Goal: Task Accomplishment & Management: Complete application form

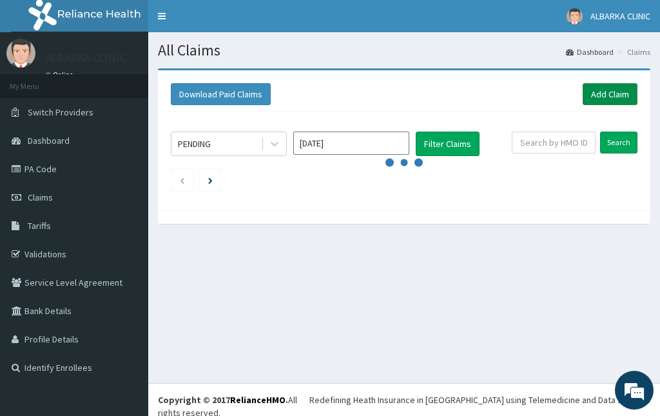
click at [594, 93] on link "Add Claim" at bounding box center [610, 94] width 55 height 22
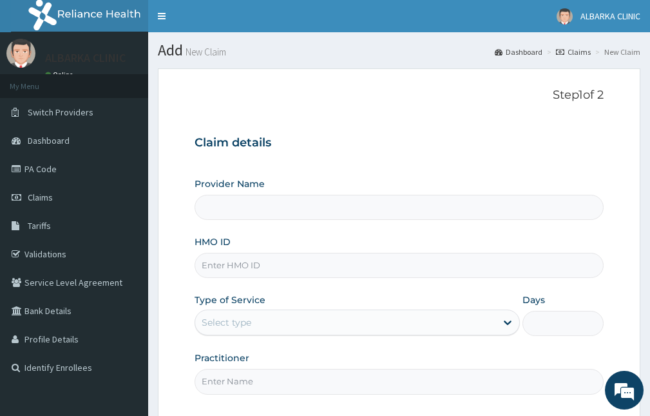
scroll to position [120, 0]
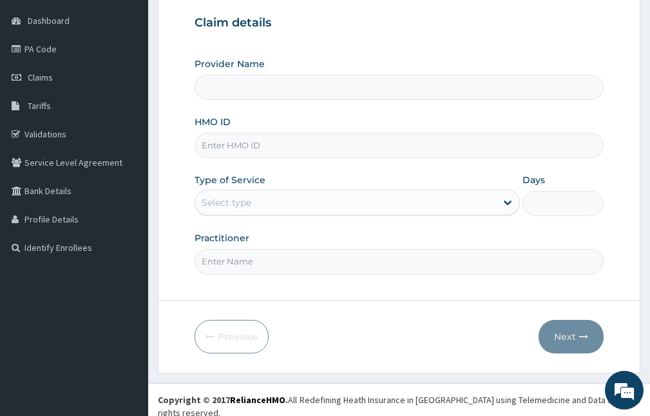
type input "ALBARKA CLINICS"
click at [228, 146] on input "HMO ID" at bounding box center [399, 145] width 409 height 25
type input "TKC/10021/A"
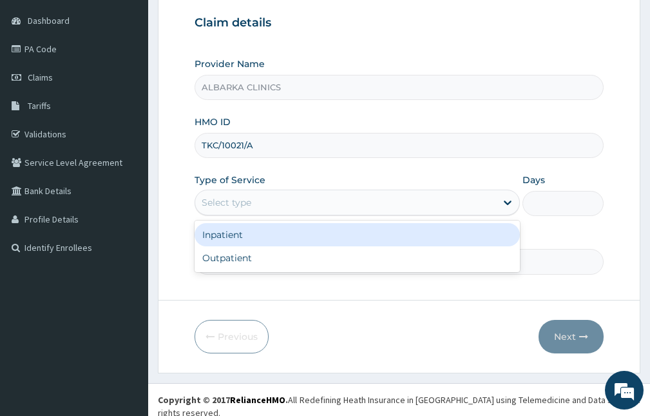
click at [300, 199] on div "Select type" at bounding box center [345, 202] width 301 height 21
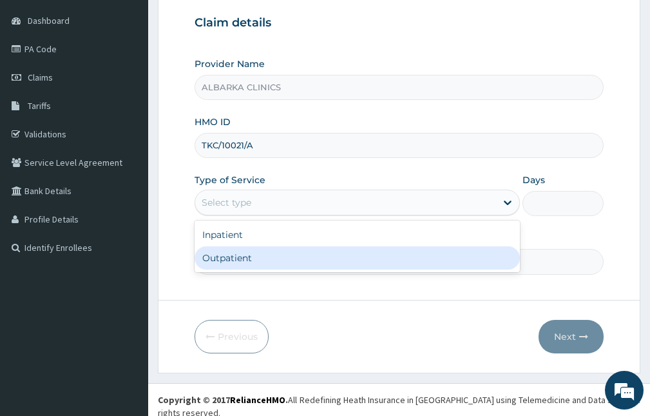
click at [316, 264] on div "Outpatient" at bounding box center [357, 257] width 325 height 23
type input "1"
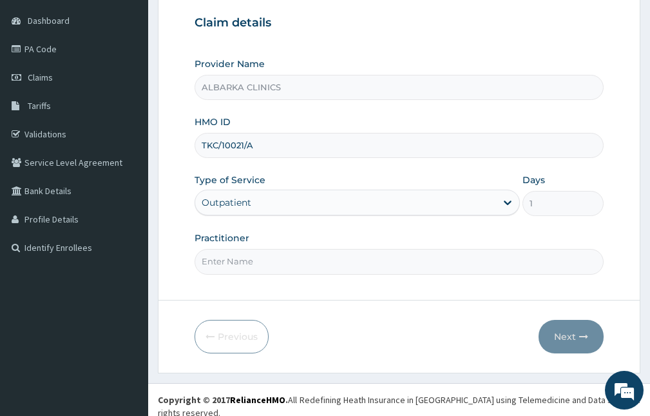
click at [325, 259] on input "Practitioner" at bounding box center [399, 261] width 409 height 25
type input "DR SADIQ"
click at [313, 135] on input "TKC/10021/A" at bounding box center [399, 145] width 409 height 25
click at [579, 338] on icon "button" at bounding box center [583, 336] width 9 height 9
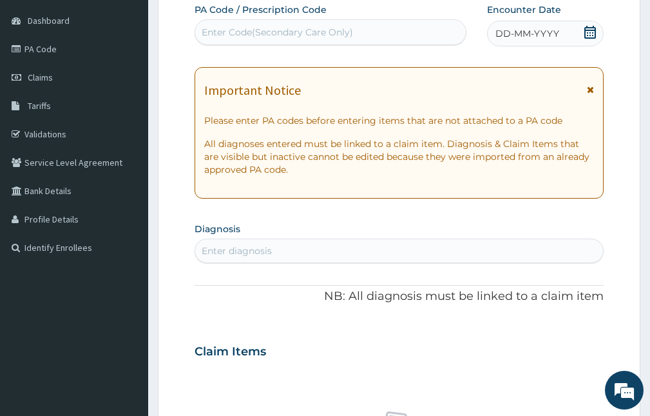
click at [589, 35] on icon at bounding box center [590, 32] width 13 height 13
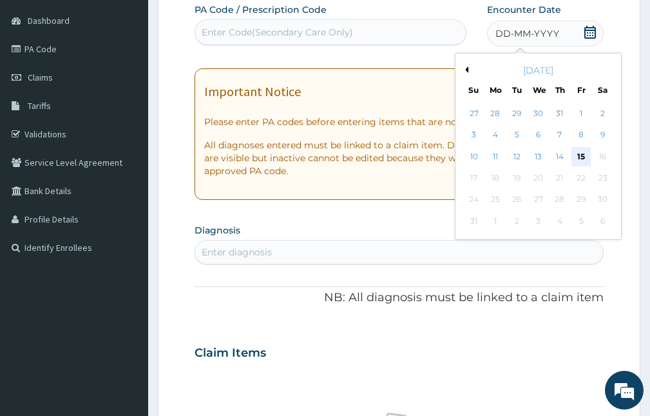
click at [581, 155] on div "15" at bounding box center [581, 156] width 19 height 19
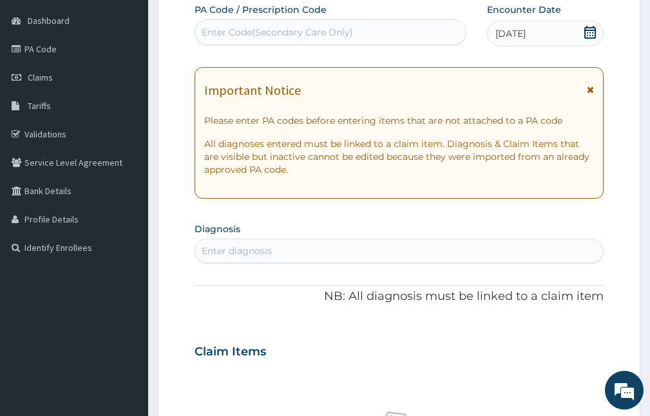
click at [589, 90] on icon at bounding box center [590, 89] width 7 height 9
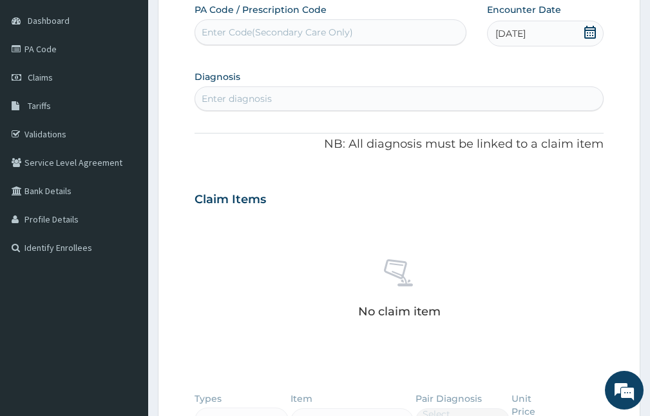
click at [257, 101] on div "Enter diagnosis" at bounding box center [237, 98] width 70 height 13
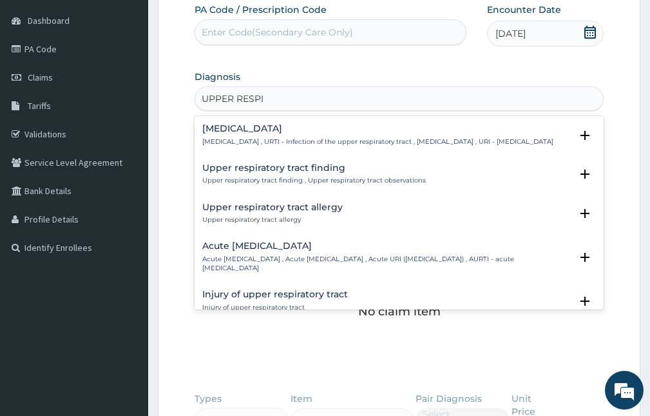
type input "UPPER RESPIR"
click at [293, 262] on div "Acute upper respiratory infection Acute upper respiratory infection , Acute upp…" at bounding box center [386, 257] width 369 height 32
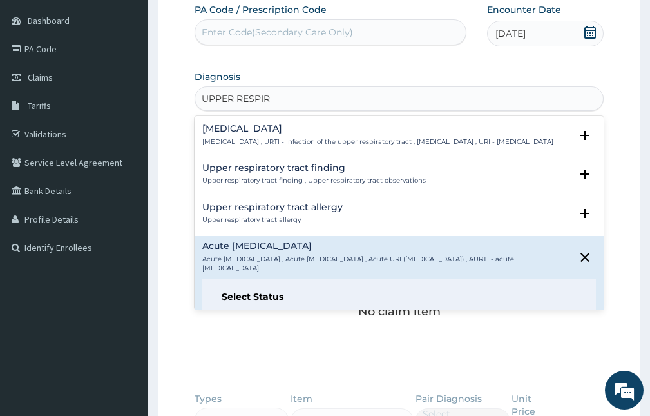
scroll to position [64, 0]
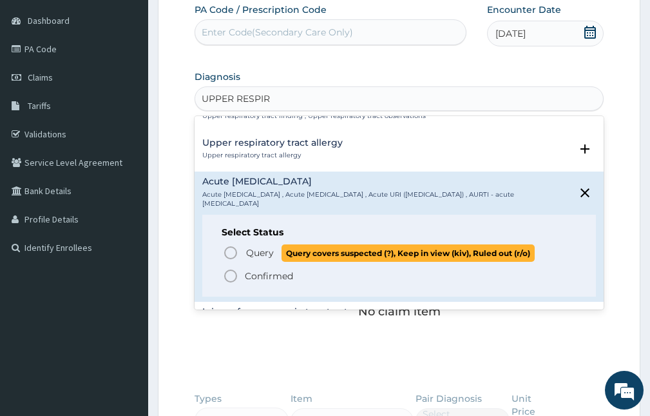
click at [252, 259] on span "Query" at bounding box center [260, 252] width 28 height 13
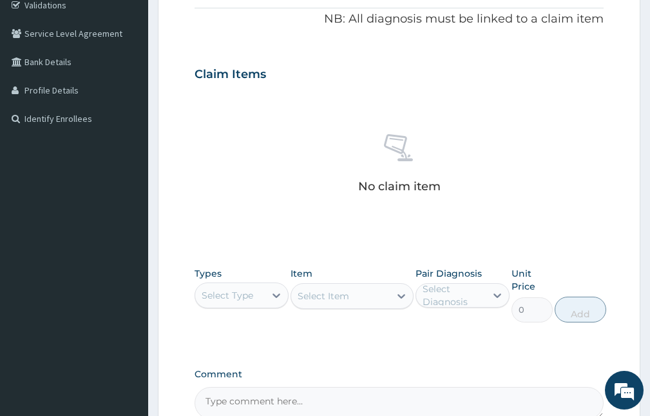
scroll to position [313, 0]
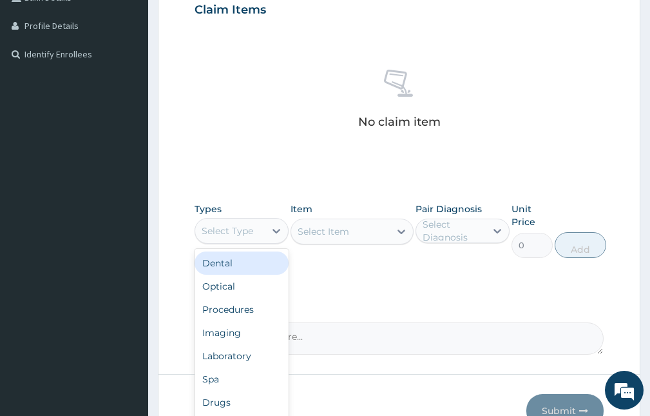
click at [254, 237] on div "Select Type" at bounding box center [230, 230] width 70 height 21
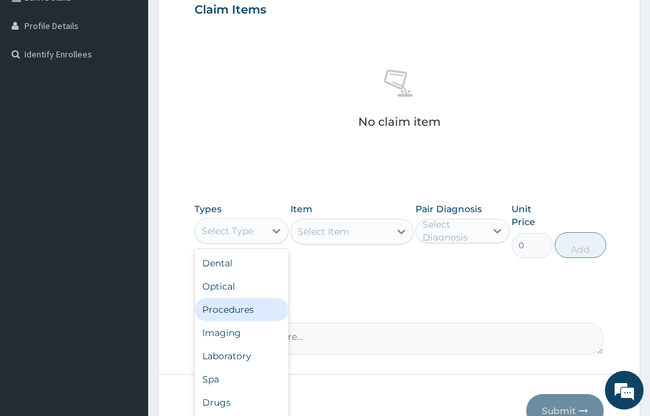
click at [247, 310] on div "Procedures" at bounding box center [242, 309] width 94 height 23
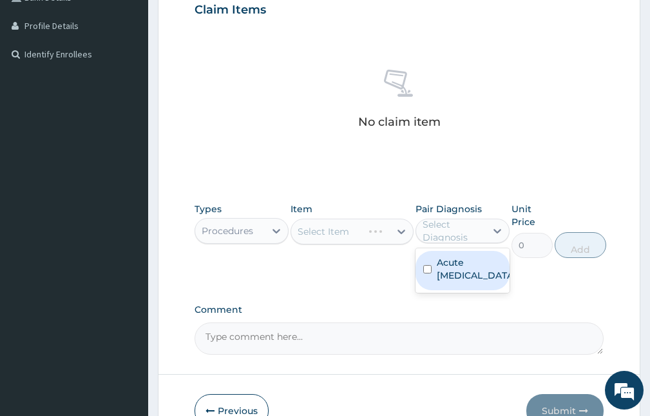
click at [482, 240] on div "Select Diagnosis" at bounding box center [454, 231] width 62 height 26
click at [454, 282] on label "Acute [MEDICAL_DATA]" at bounding box center [476, 269] width 79 height 26
checkbox input "true"
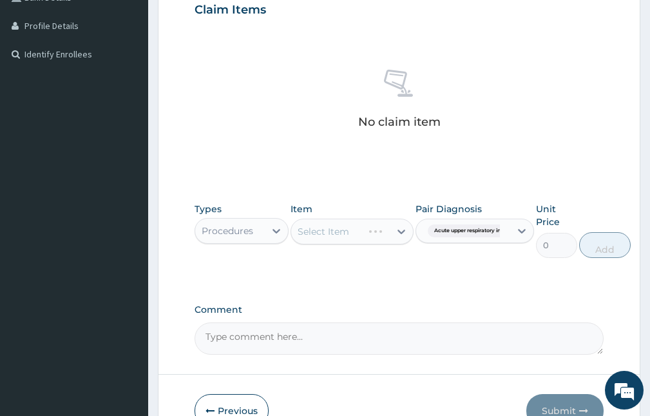
click at [377, 231] on div "Select Item" at bounding box center [352, 231] width 122 height 26
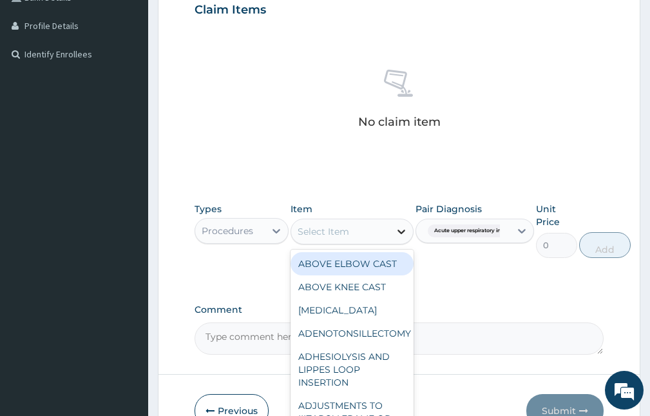
click at [392, 224] on div at bounding box center [401, 231] width 23 height 23
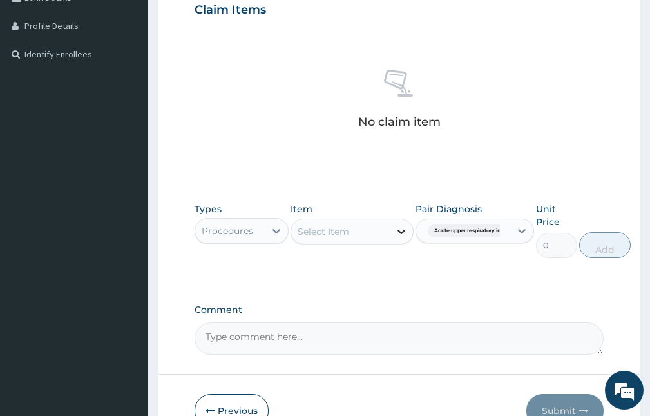
click at [392, 224] on div at bounding box center [401, 231] width 23 height 23
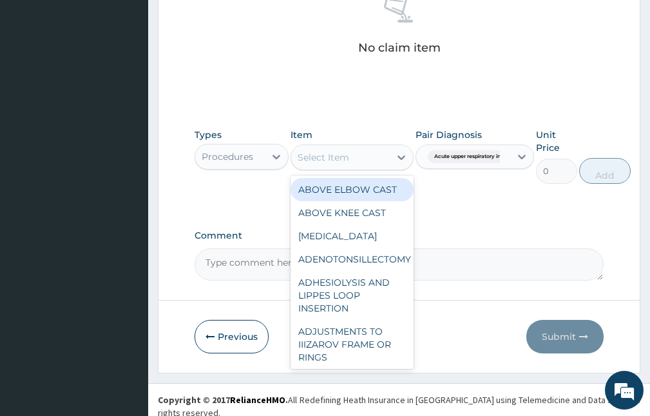
click at [371, 165] on div "Select Item" at bounding box center [340, 157] width 98 height 21
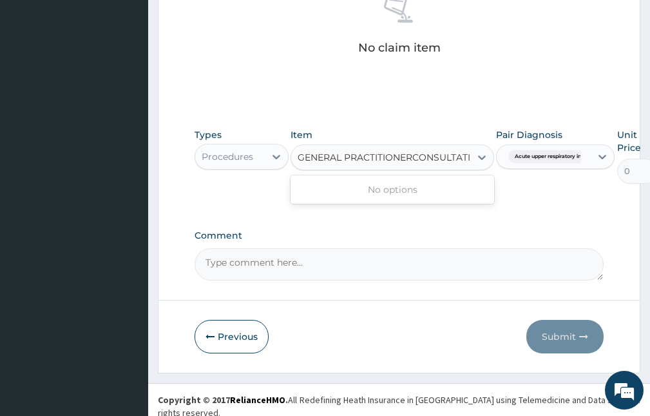
type input "GENERAL PRACTITIONER CONSULTATION"
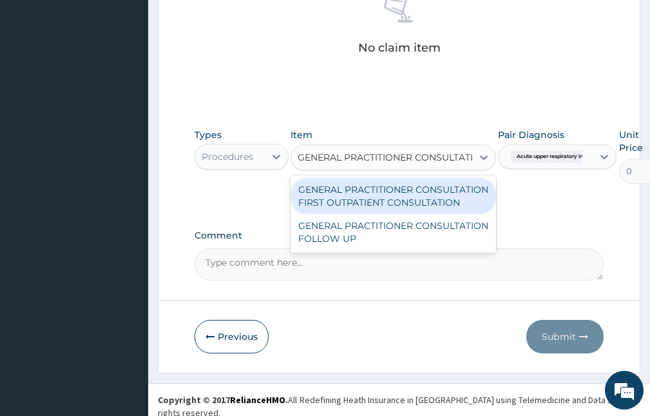
click at [351, 204] on div "GENERAL PRACTITIONER CONSULTATION FIRST OUTPATIENT CONSULTATION" at bounding box center [394, 196] width 206 height 36
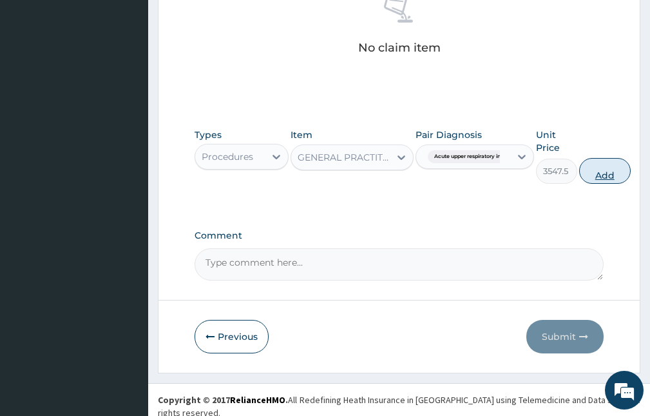
click at [606, 167] on button "Add" at bounding box center [605, 171] width 52 height 26
type input "0"
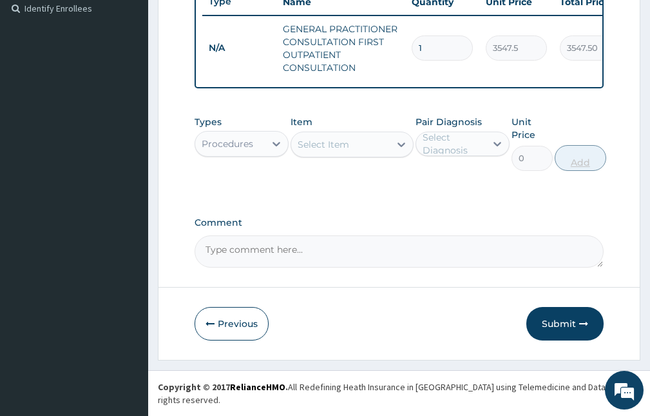
scroll to position [356, 0]
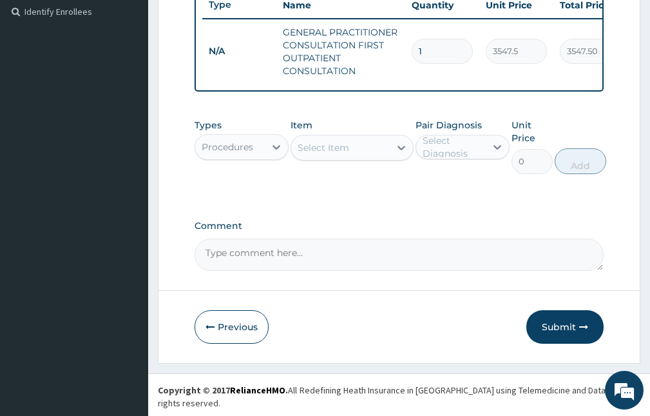
click at [349, 154] on div "Select Item" at bounding box center [324, 147] width 52 height 13
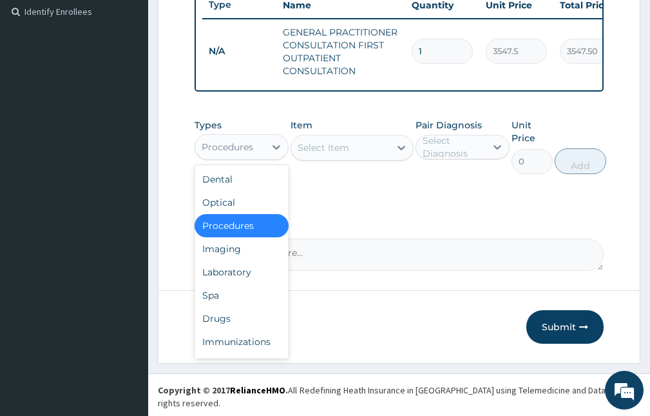
drag, startPoint x: 262, startPoint y: 147, endPoint x: 263, endPoint y: 158, distance: 11.0
click at [262, 149] on div "Procedures" at bounding box center [230, 147] width 70 height 21
click at [246, 278] on div "Laboratory" at bounding box center [242, 271] width 94 height 23
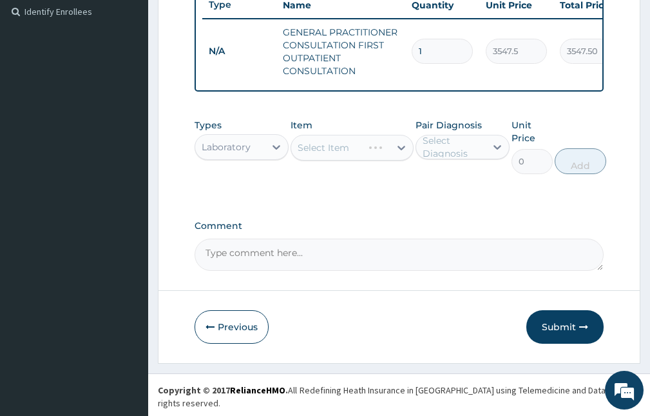
click at [446, 153] on div "Select Diagnosis" at bounding box center [454, 147] width 62 height 26
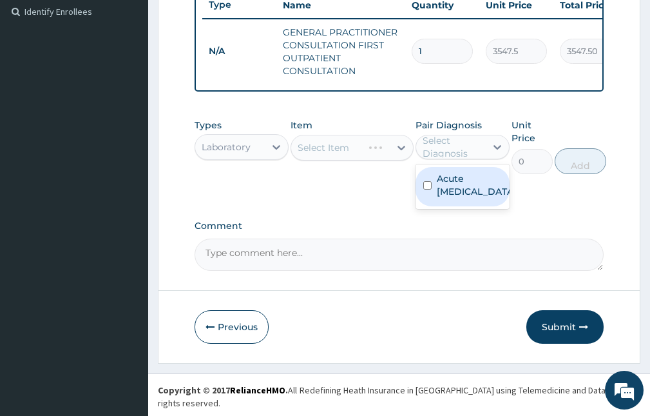
drag, startPoint x: 451, startPoint y: 203, endPoint x: 398, endPoint y: 182, distance: 57.6
click at [451, 198] on label "Acute upper respiratory infection" at bounding box center [476, 185] width 79 height 26
checkbox input "true"
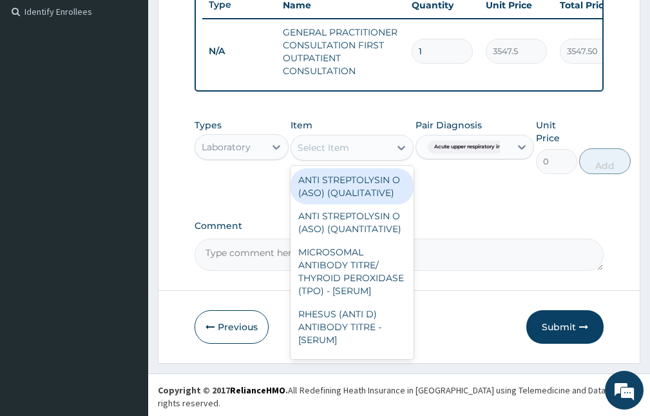
click at [376, 158] on div "Select Item" at bounding box center [340, 147] width 98 height 21
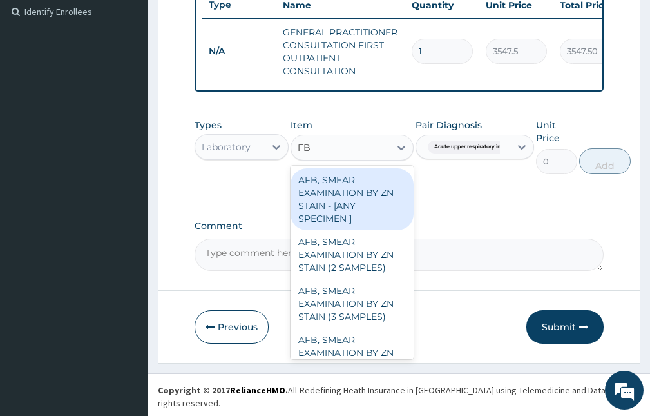
type input "FBC"
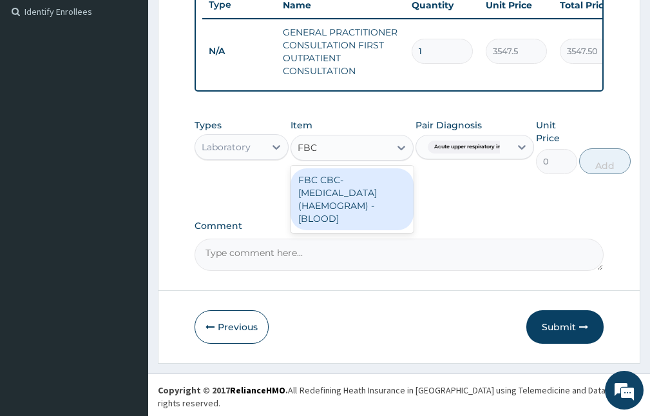
click at [365, 198] on div "FBC CBC-COMPLETE BLOOD COUNT (HAEMOGRAM) - [BLOOD]" at bounding box center [352, 199] width 122 height 62
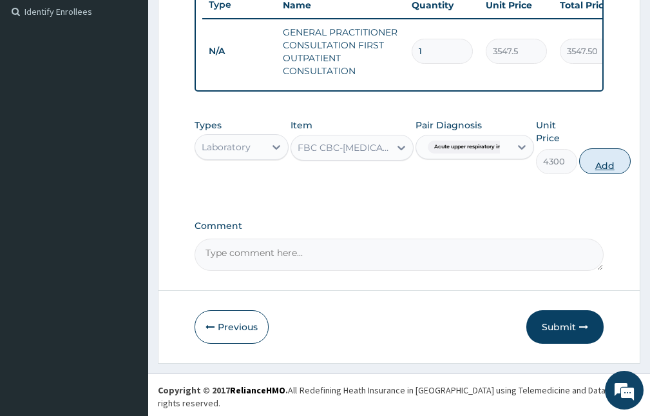
click at [610, 171] on button "Add" at bounding box center [605, 161] width 52 height 26
type input "0"
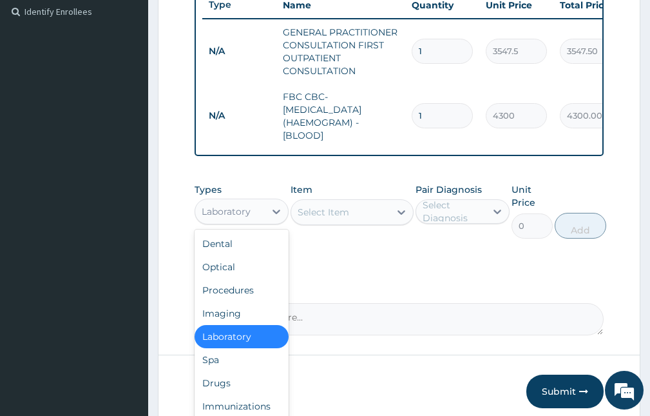
click at [256, 220] on div "Laboratory" at bounding box center [230, 211] width 70 height 21
click at [220, 389] on div "Drugs" at bounding box center [242, 382] width 94 height 23
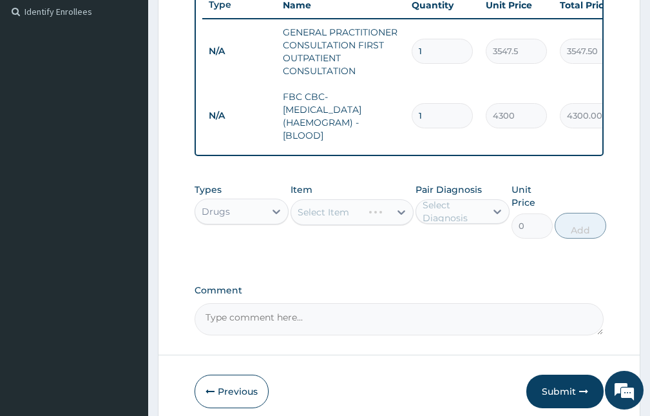
click at [363, 224] on div "Select Item" at bounding box center [352, 212] width 122 height 26
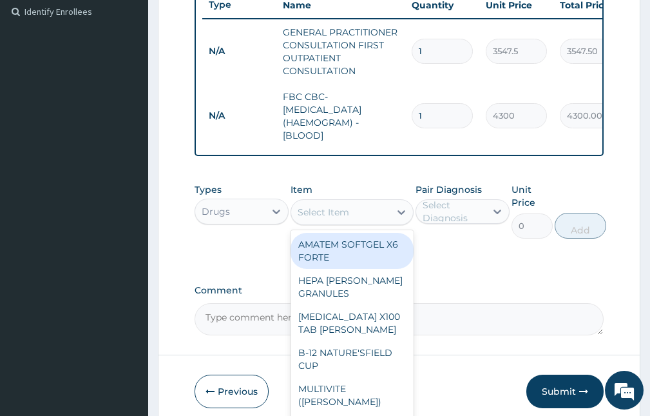
drag, startPoint x: 363, startPoint y: 224, endPoint x: 362, endPoint y: 236, distance: 11.6
click at [363, 222] on div "Select Item" at bounding box center [340, 212] width 98 height 21
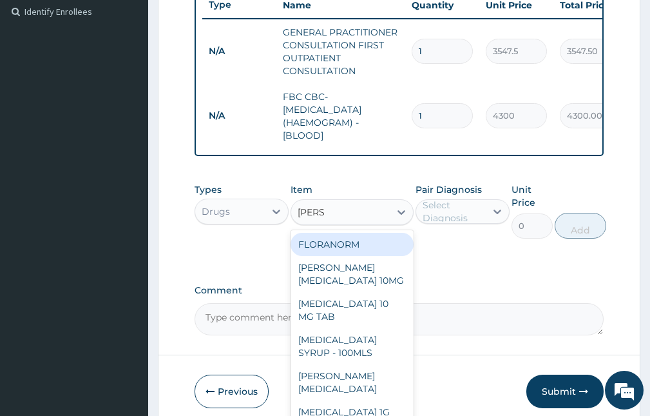
type input "LORAT"
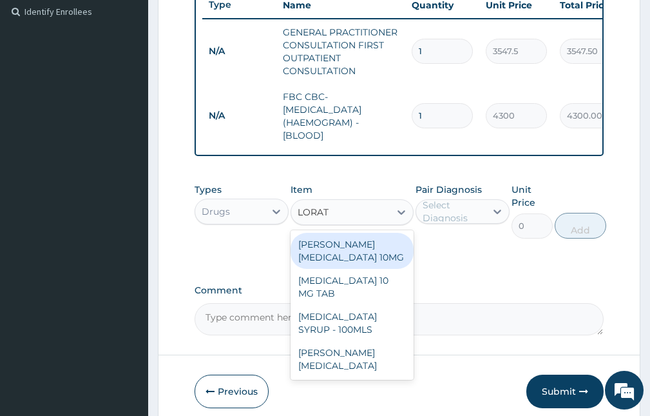
click at [361, 252] on div "LORATYN LORATADINE 10MG" at bounding box center [352, 251] width 122 height 36
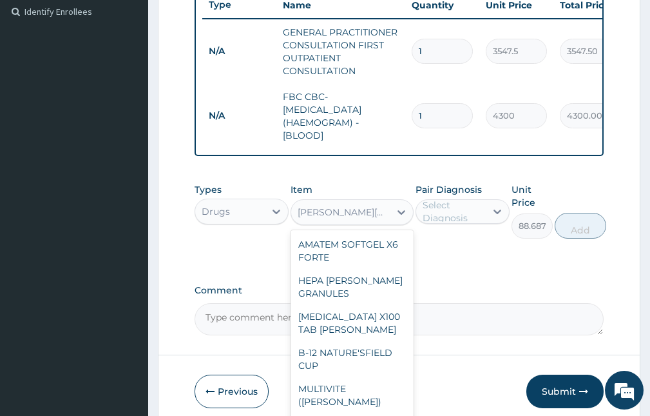
click at [362, 218] on div "LORATYN LORATADINE 10MG" at bounding box center [344, 212] width 93 height 13
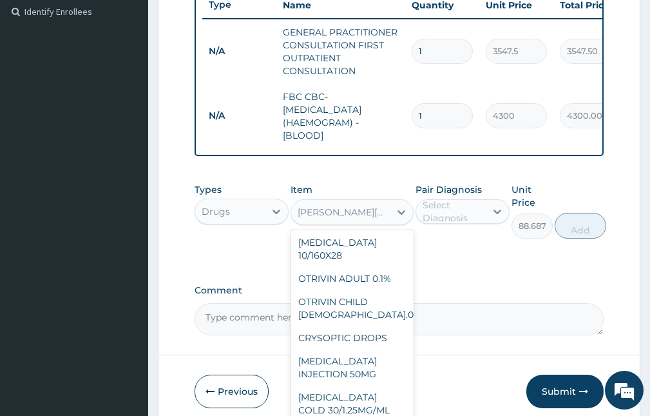
scroll to position [12793, 0]
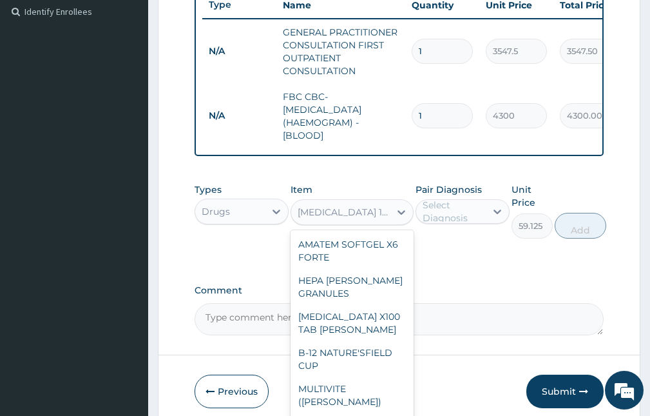
click at [372, 222] on div "LORATADINE 10 MG TAB" at bounding box center [340, 212] width 98 height 21
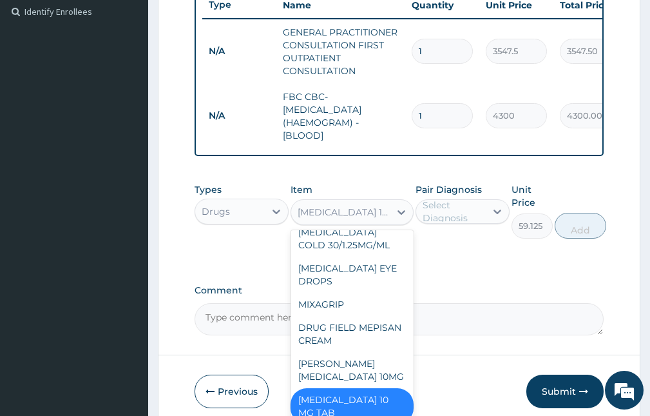
scroll to position [12764, 0]
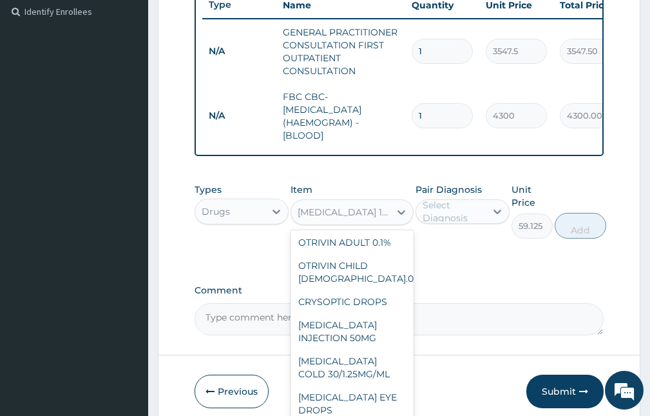
type input "88.6875"
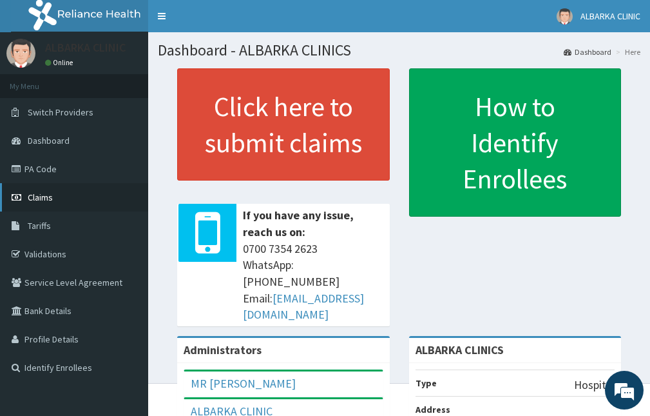
click at [57, 208] on link "Claims" at bounding box center [74, 197] width 148 height 28
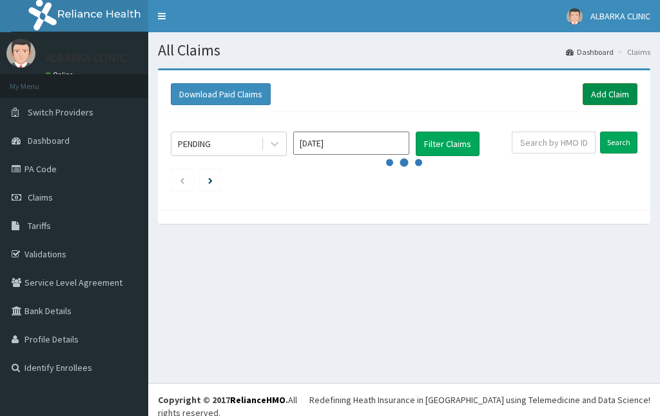
click at [604, 100] on link "Add Claim" at bounding box center [610, 94] width 55 height 22
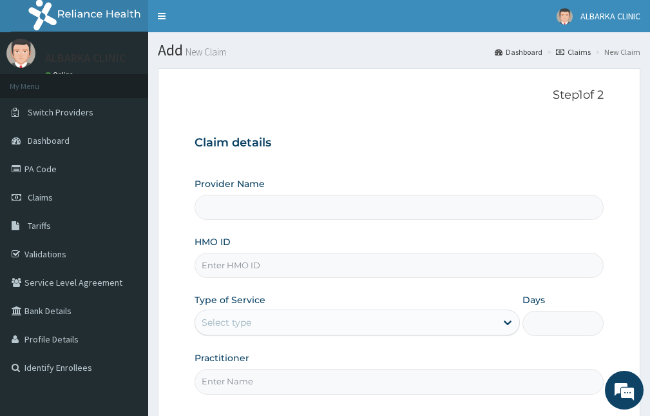
click at [240, 264] on input "HMO ID" at bounding box center [399, 265] width 409 height 25
type input "ALBARKA CLINICS"
type input "TKC/10021/A"
click at [295, 313] on div "Select type" at bounding box center [345, 322] width 301 height 21
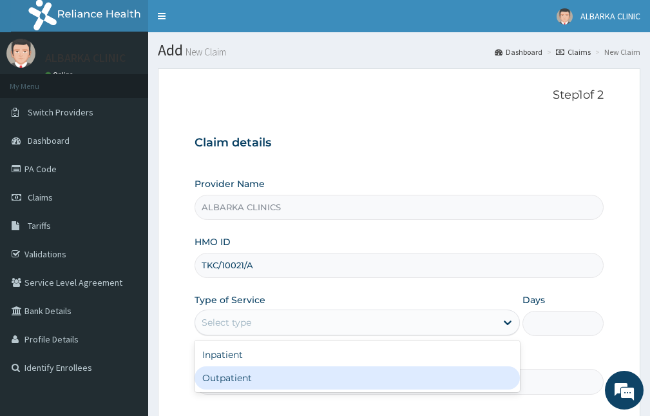
click at [272, 382] on div "Outpatient" at bounding box center [357, 377] width 325 height 23
type input "1"
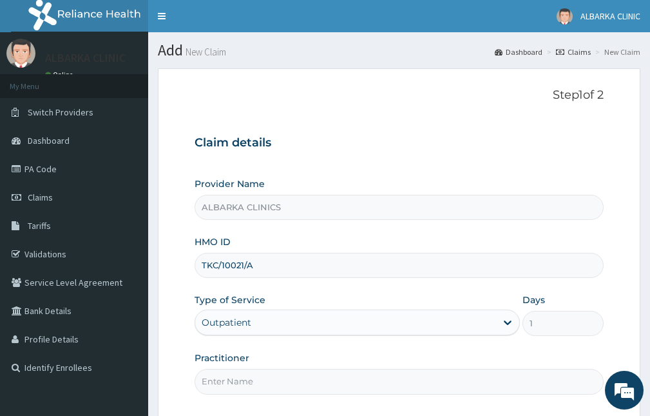
click at [261, 389] on input "Practitioner" at bounding box center [399, 381] width 409 height 25
type input "[PERSON_NAME]"
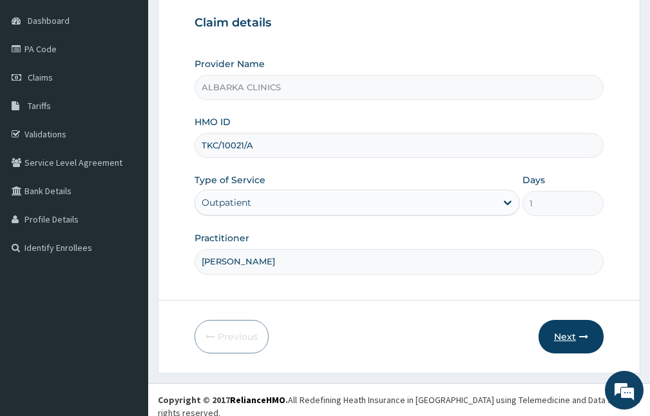
click at [572, 334] on button "Next" at bounding box center [571, 337] width 65 height 34
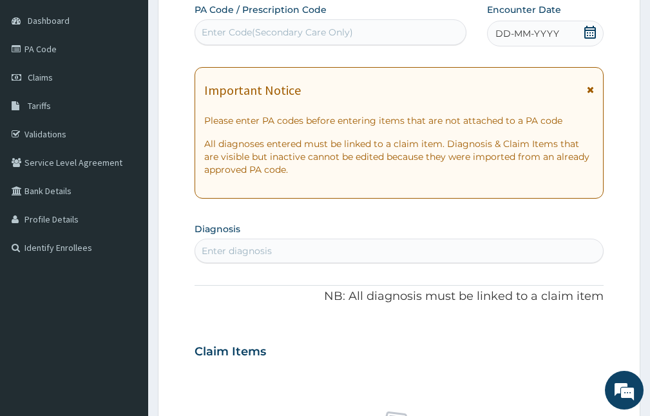
click at [589, 35] on icon at bounding box center [590, 32] width 13 height 13
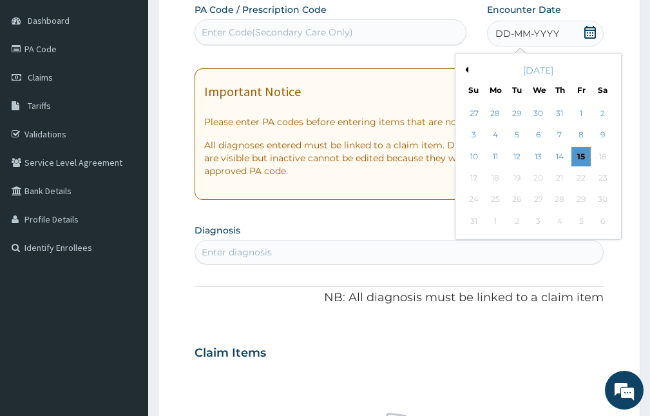
drag, startPoint x: 559, startPoint y: 159, endPoint x: 564, endPoint y: 140, distance: 18.6
click at [559, 156] on div "14" at bounding box center [559, 156] width 19 height 19
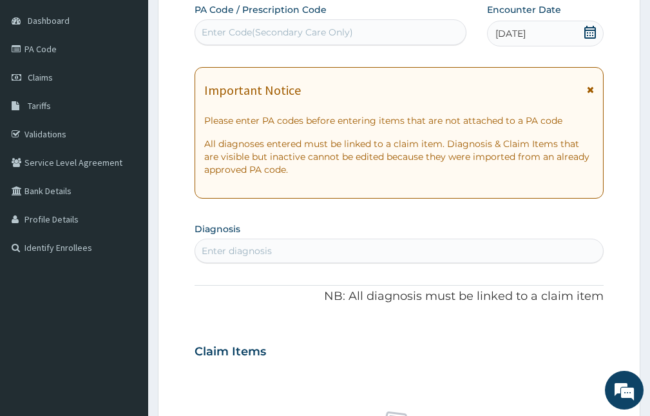
click at [588, 88] on icon at bounding box center [590, 89] width 7 height 9
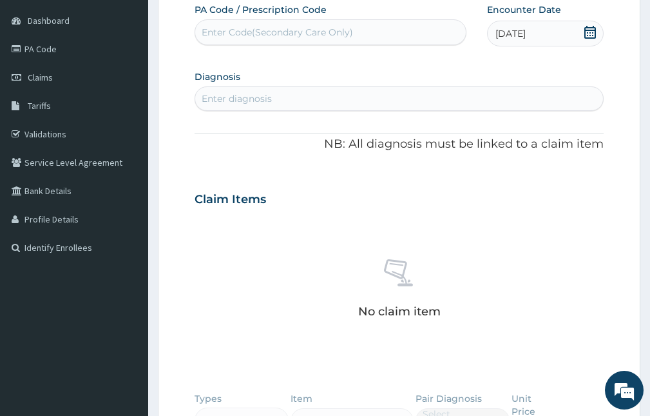
click at [326, 118] on div "PA Code / Prescription Code Enter Code(Secondary Care Only) Encounter Date 14-0…" at bounding box center [399, 273] width 409 height 541
click at [324, 108] on div "Enter diagnosis" at bounding box center [399, 98] width 408 height 21
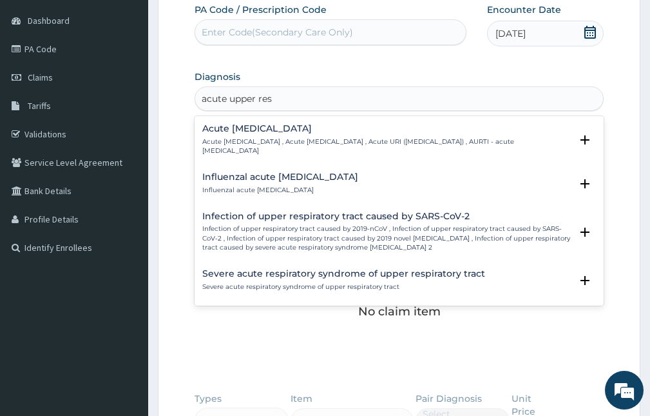
type input "acute upper resp"
click at [285, 141] on p "Acute upper respiratory infection , Acute upper respiratory tract infection , A…" at bounding box center [386, 146] width 369 height 19
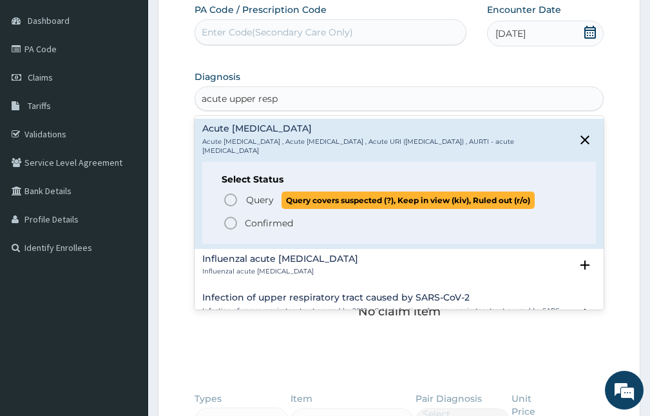
click at [255, 198] on span "Query" at bounding box center [260, 199] width 28 height 13
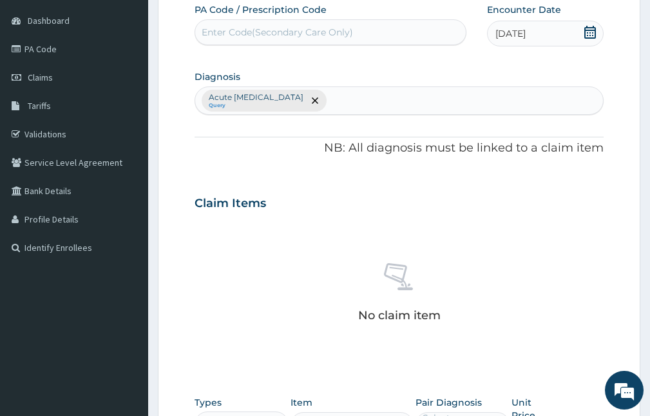
scroll to position [249, 0]
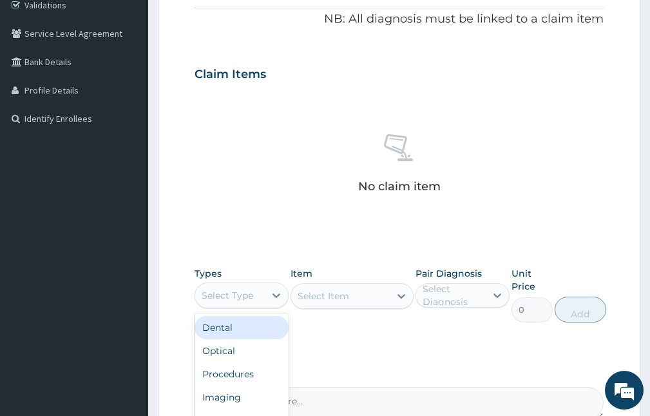
click at [253, 293] on div "Select Type" at bounding box center [228, 295] width 52 height 13
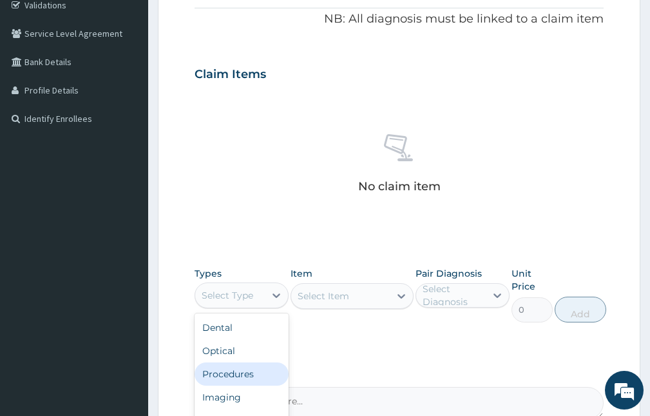
drag, startPoint x: 220, startPoint y: 380, endPoint x: 269, endPoint y: 369, distance: 50.8
click at [221, 380] on div "Procedures" at bounding box center [242, 373] width 94 height 23
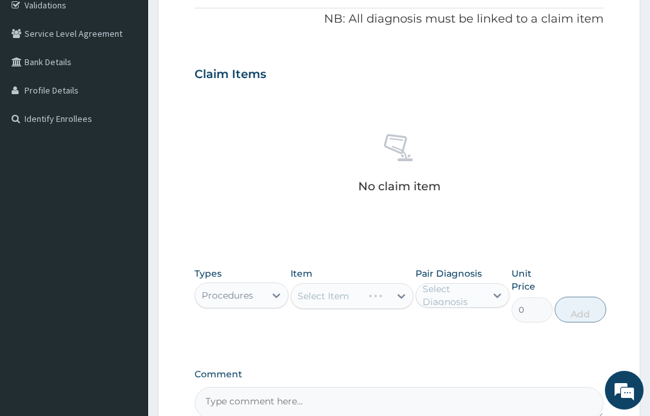
click at [320, 290] on div "Select Item" at bounding box center [352, 296] width 122 height 26
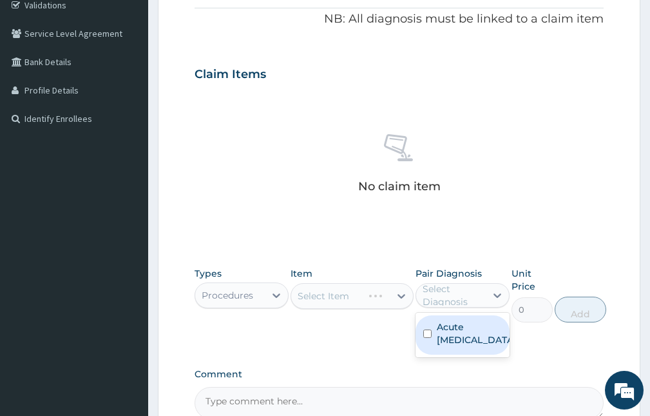
drag, startPoint x: 474, startPoint y: 287, endPoint x: 470, endPoint y: 327, distance: 40.7
click at [470, 303] on div "Select Diagnosis" at bounding box center [454, 295] width 62 height 26
click at [463, 346] on label "Acute [MEDICAL_DATA]" at bounding box center [476, 333] width 79 height 26
checkbox input "true"
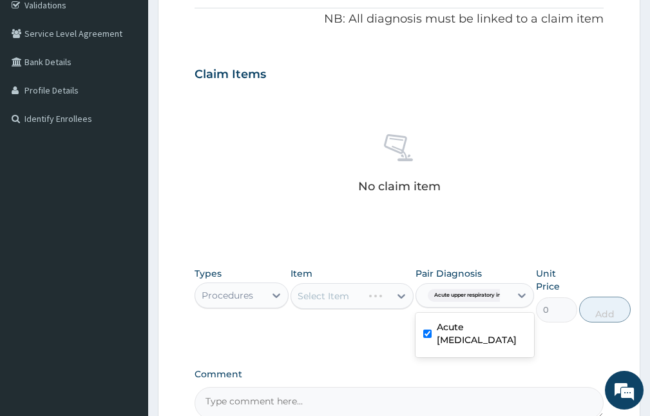
click at [305, 280] on div "Item Select Item" at bounding box center [352, 294] width 122 height 55
click at [344, 297] on div "Select Item" at bounding box center [324, 295] width 52 height 13
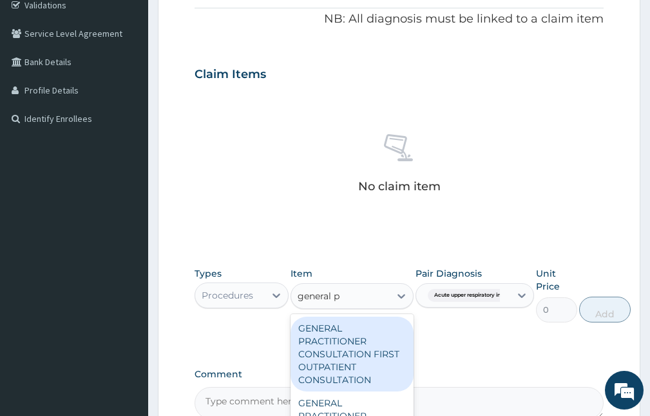
type input "general pr"
drag, startPoint x: 341, startPoint y: 331, endPoint x: 453, endPoint y: 358, distance: 115.2
click at [341, 332] on div "GENERAL PRACTITIONER CONSULTATION FIRST OUTPATIENT CONSULTATION" at bounding box center [352, 353] width 122 height 75
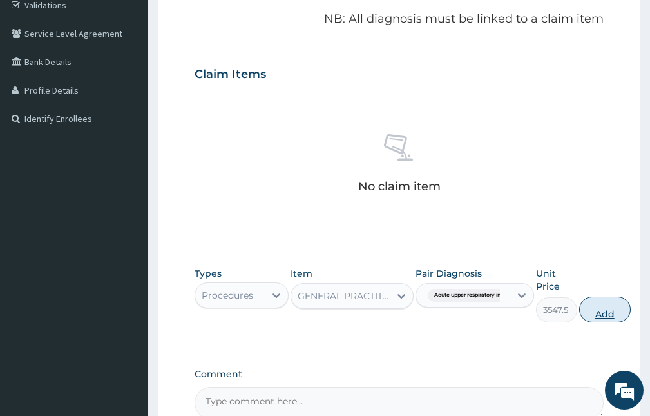
click at [595, 309] on button "Add" at bounding box center [605, 309] width 52 height 26
type input "0"
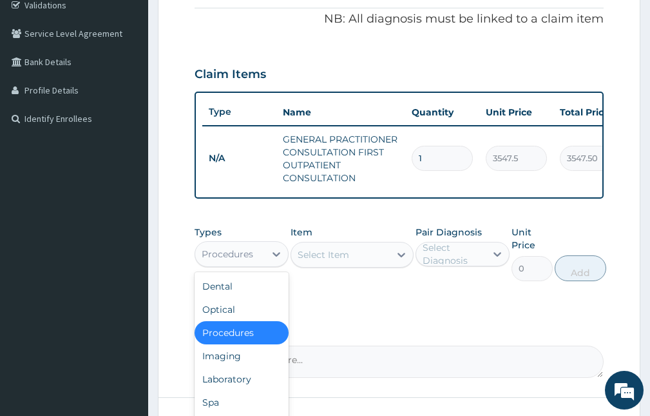
click at [258, 260] on div "Procedures" at bounding box center [230, 254] width 70 height 21
drag, startPoint x: 237, startPoint y: 389, endPoint x: 239, endPoint y: 380, distance: 8.6
click at [238, 387] on div "Laboratory" at bounding box center [242, 378] width 94 height 23
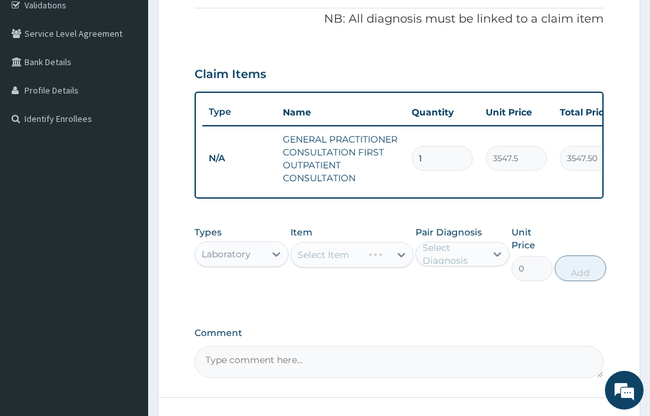
drag, startPoint x: 469, startPoint y: 284, endPoint x: 463, endPoint y: 270, distance: 15.1
click at [467, 280] on div "Pair Diagnosis Select Diagnosis" at bounding box center [463, 253] width 94 height 55
click at [459, 267] on div "Select Diagnosis" at bounding box center [454, 254] width 62 height 26
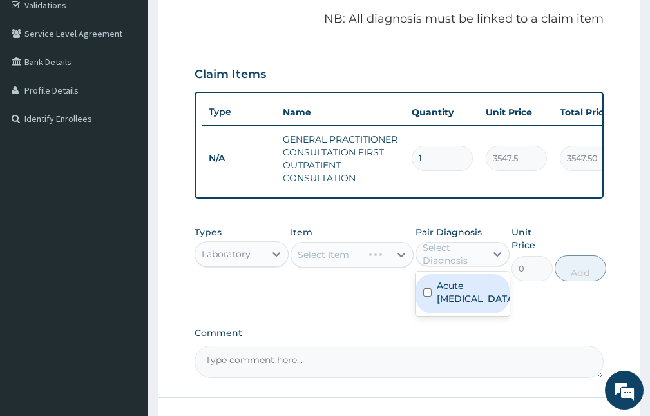
drag, startPoint x: 449, startPoint y: 317, endPoint x: 421, endPoint y: 293, distance: 37.0
click at [449, 305] on label "Acute [MEDICAL_DATA]" at bounding box center [476, 292] width 79 height 26
checkbox input "true"
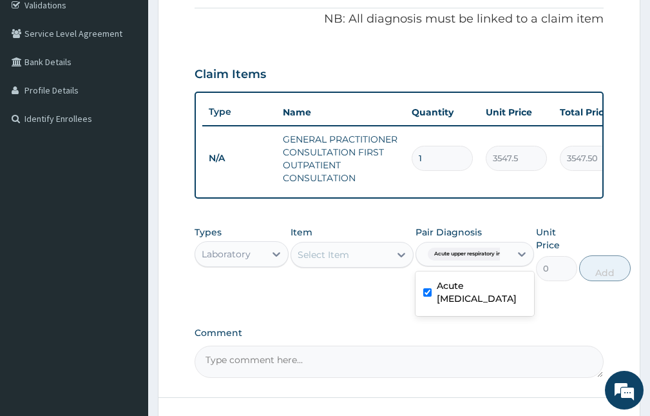
click at [372, 265] on div "Select Item" at bounding box center [340, 254] width 98 height 21
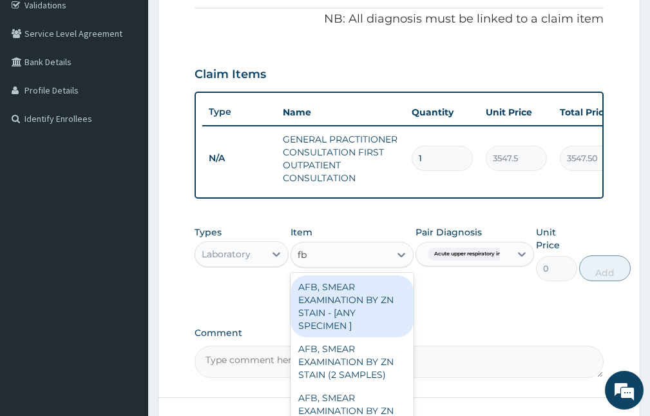
type input "fbc"
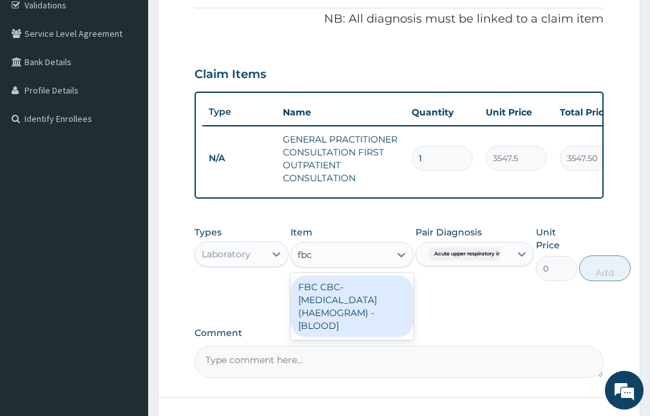
drag, startPoint x: 333, startPoint y: 313, endPoint x: 350, endPoint y: 307, distance: 18.3
click at [345, 310] on div "FBC CBC-COMPLETE BLOOD COUNT (HAEMOGRAM) - [BLOOD]" at bounding box center [352, 306] width 122 height 62
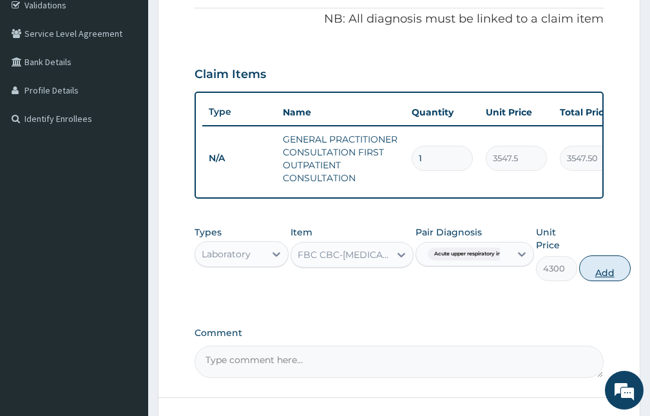
click at [612, 276] on button "Add" at bounding box center [605, 268] width 52 height 26
type input "0"
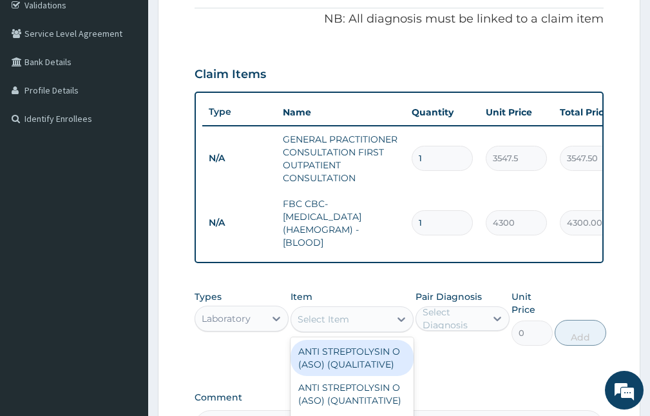
click at [359, 329] on div "Select Item" at bounding box center [340, 319] width 98 height 21
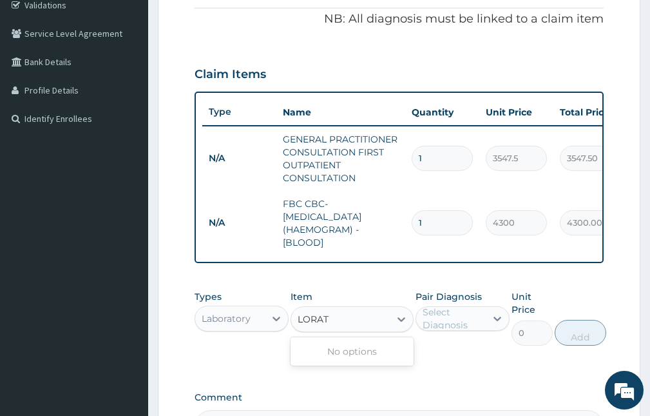
type input "LORAT"
click at [245, 324] on div "Laboratory" at bounding box center [226, 318] width 49 height 13
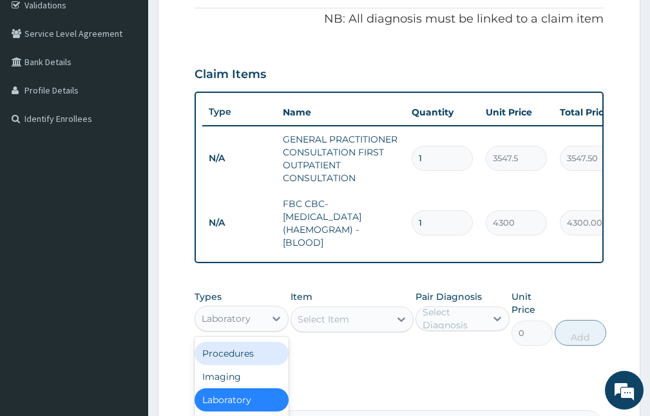
scroll to position [378, 0]
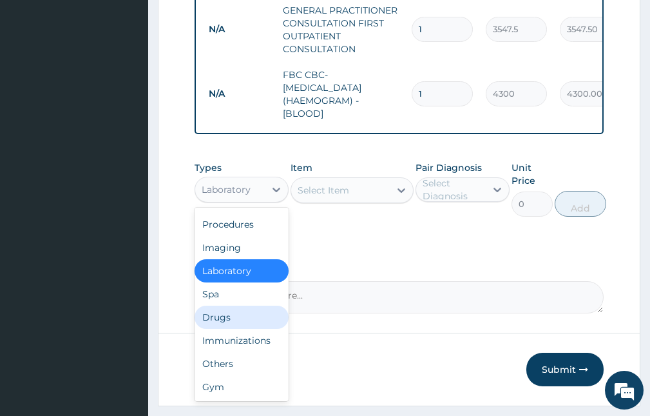
drag, startPoint x: 217, startPoint y: 322, endPoint x: 290, endPoint y: 298, distance: 77.2
click at [220, 322] on div "Drugs" at bounding box center [242, 316] width 94 height 23
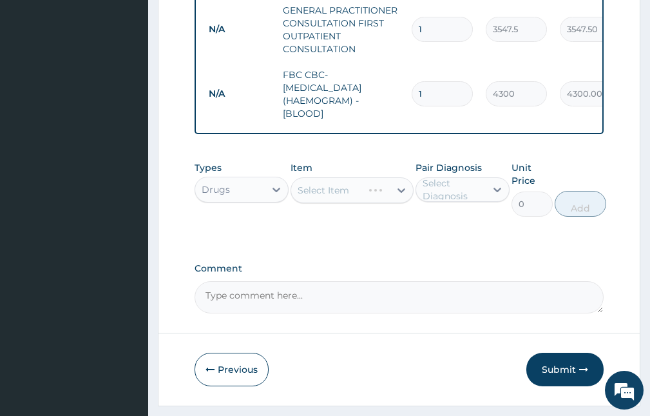
click at [365, 203] on div "Select Item" at bounding box center [352, 190] width 122 height 26
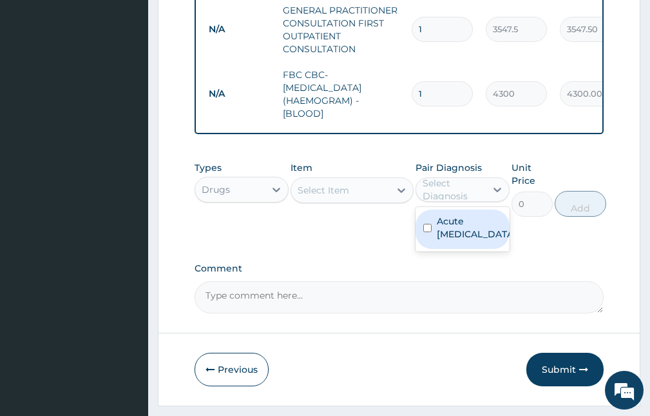
drag, startPoint x: 468, startPoint y: 204, endPoint x: 449, endPoint y: 221, distance: 26.0
click at [466, 202] on div "Select Diagnosis" at bounding box center [454, 190] width 62 height 26
click at [440, 240] on label "Acute upper respiratory infection" at bounding box center [476, 228] width 79 height 26
checkbox input "true"
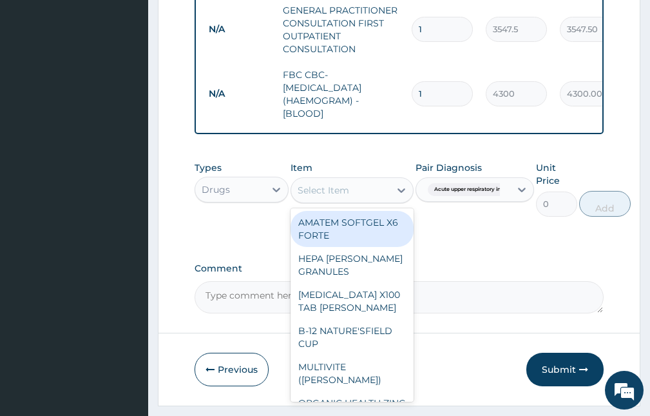
click at [370, 200] on div "Select Item" at bounding box center [340, 190] width 98 height 21
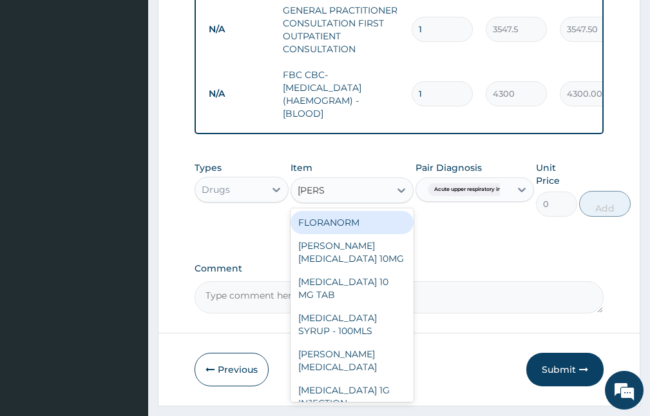
type input "LORAT"
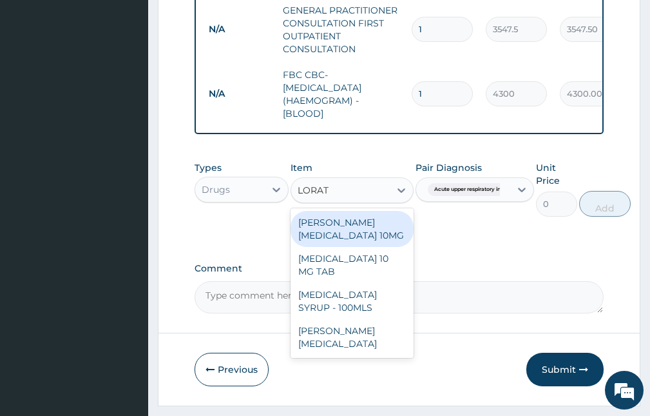
click at [348, 246] on div "LORATYN LORATADINE 10MG" at bounding box center [352, 229] width 122 height 36
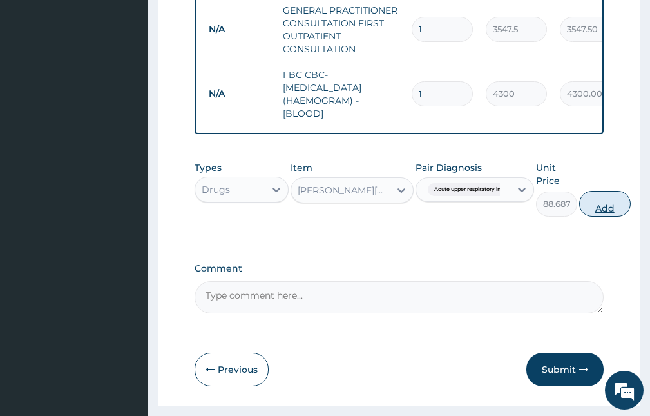
click at [601, 209] on button "Add" at bounding box center [605, 204] width 52 height 26
type input "0"
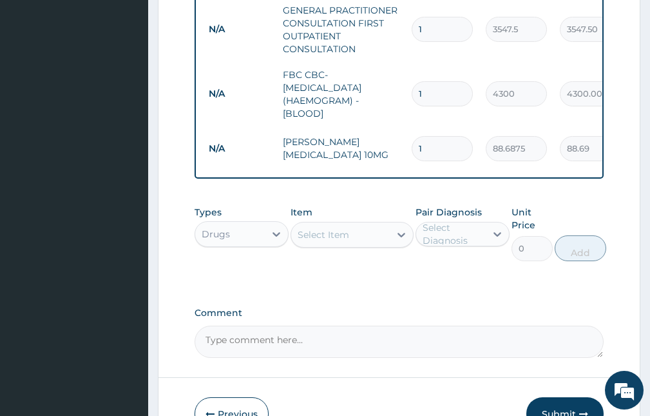
drag, startPoint x: 427, startPoint y: 144, endPoint x: 405, endPoint y: 139, distance: 23.1
click at [407, 140] on td "1" at bounding box center [442, 149] width 74 height 38
type input "10"
type input "886.88"
type input "10"
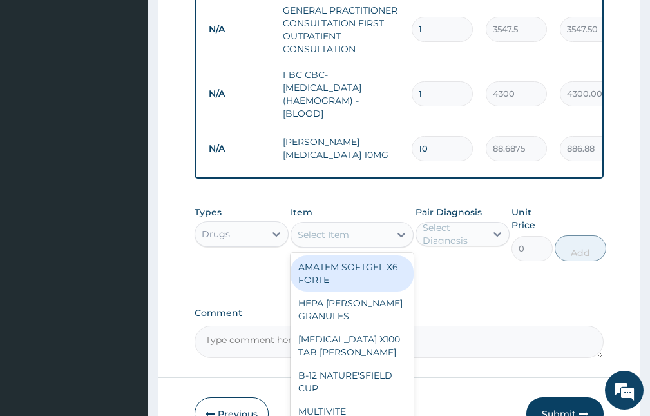
click at [345, 241] on div "Select Item" at bounding box center [324, 234] width 52 height 13
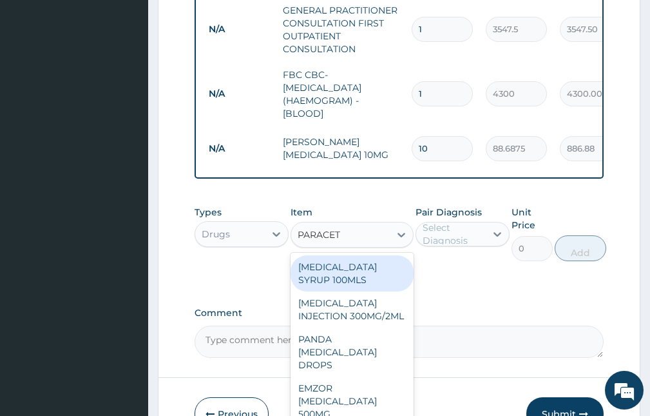
type input "PARACETA"
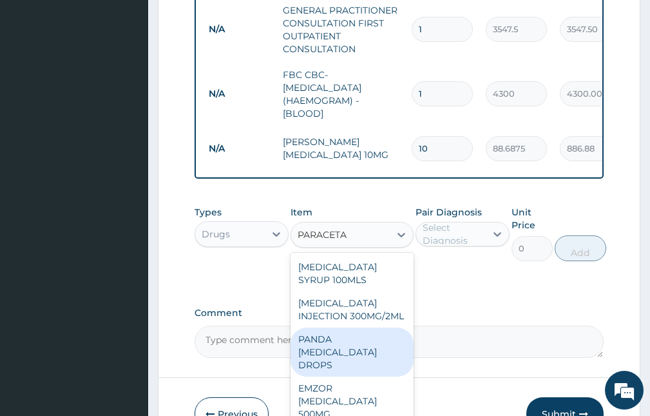
scroll to position [44, 0]
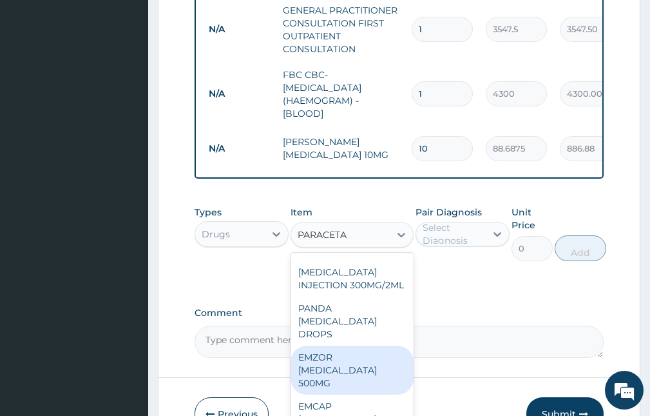
click at [331, 376] on div "EMZOR PARACETAMOL 500MG" at bounding box center [352, 369] width 122 height 49
type input "23.65"
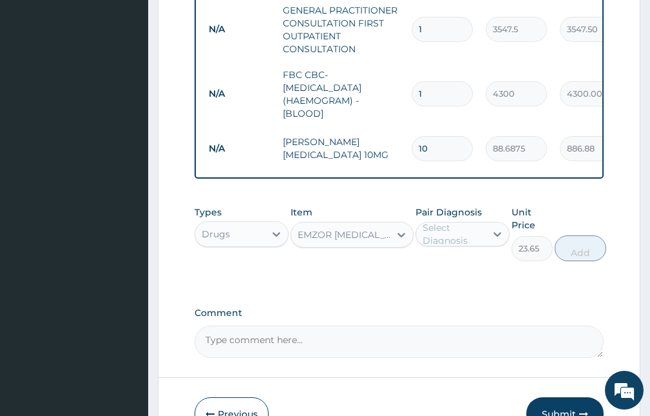
click at [440, 242] on div "Select Diagnosis" at bounding box center [454, 234] width 62 height 26
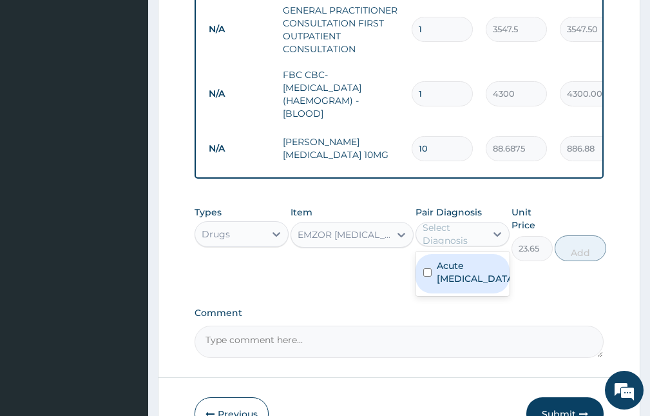
click at [461, 285] on label "Acute upper respiratory infection" at bounding box center [476, 272] width 79 height 26
checkbox input "true"
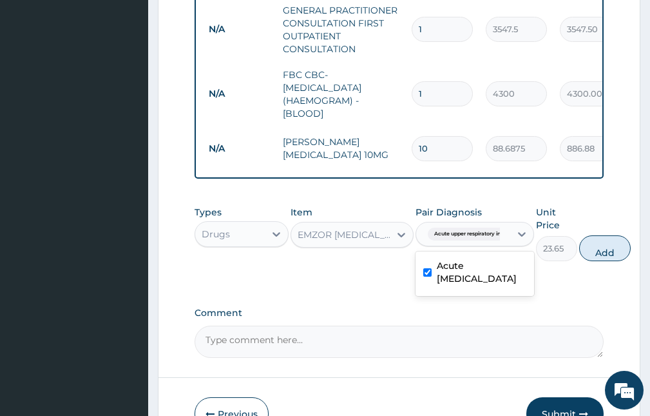
drag, startPoint x: 604, startPoint y: 258, endPoint x: 566, endPoint y: 246, distance: 40.1
click at [599, 256] on button "Add" at bounding box center [605, 248] width 52 height 26
type input "0"
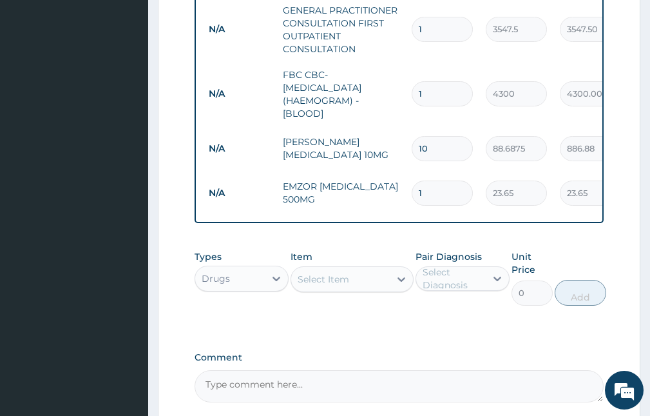
drag, startPoint x: 437, startPoint y: 196, endPoint x: 359, endPoint y: 195, distance: 78.0
click at [362, 197] on tr "N/A EMZOR PARACETAMOL 500MG 1 23.65 23.65 Acute upper respiratory infect... Del…" at bounding box center [518, 193] width 632 height 44
type input "2"
type input "47.30"
type input "20"
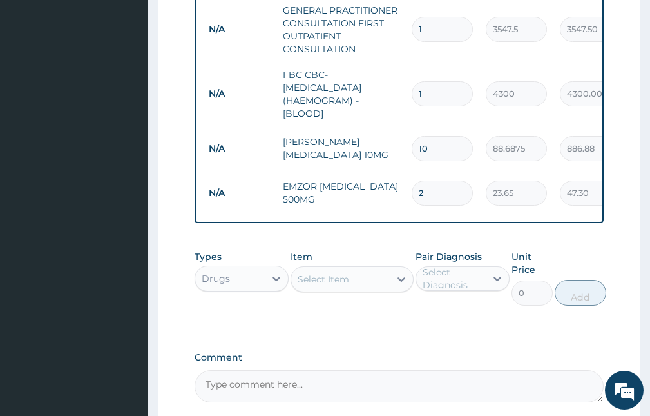
type input "473.00"
type input "20"
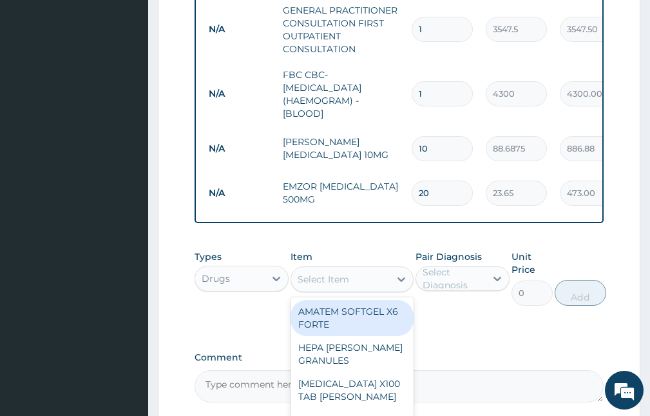
click at [337, 289] on div "Select Item" at bounding box center [340, 279] width 98 height 21
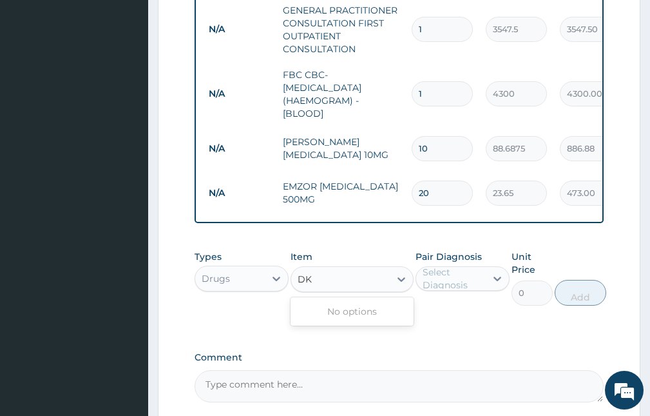
type input "D"
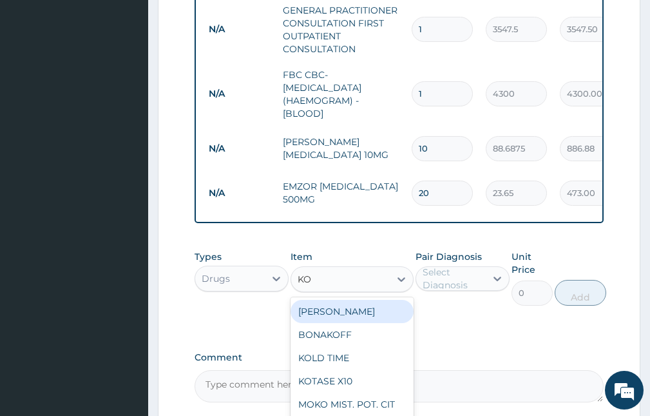
type input "KOF"
click at [366, 323] on div "D-KOFF" at bounding box center [352, 311] width 122 height 23
type input "1182.5"
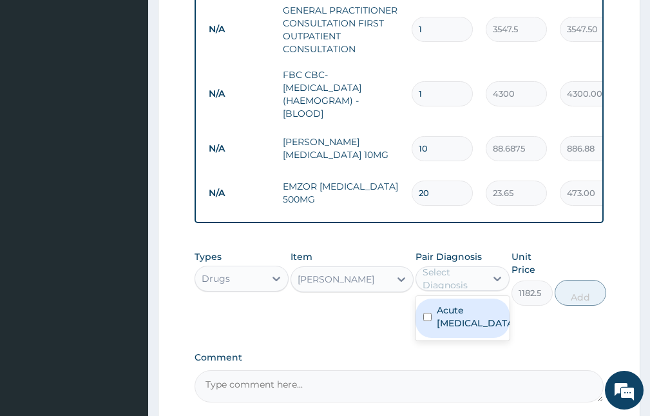
click at [440, 283] on div "Select Diagnosis" at bounding box center [454, 279] width 62 height 26
click at [450, 329] on label "Acute upper respiratory infection" at bounding box center [476, 317] width 79 height 26
checkbox input "true"
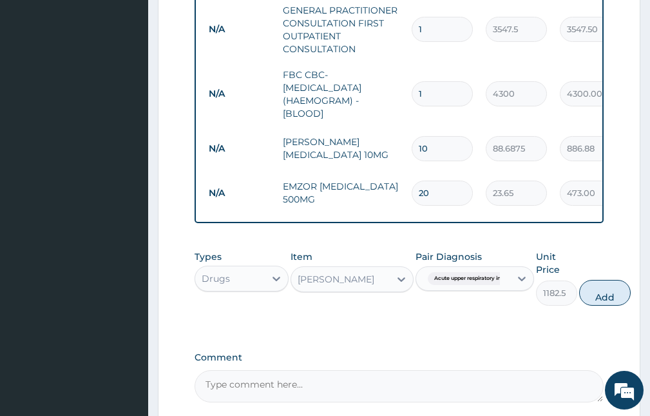
drag, startPoint x: 592, startPoint y: 298, endPoint x: 520, endPoint y: 262, distance: 80.7
click at [585, 295] on button "Add" at bounding box center [605, 293] width 52 height 26
type input "0"
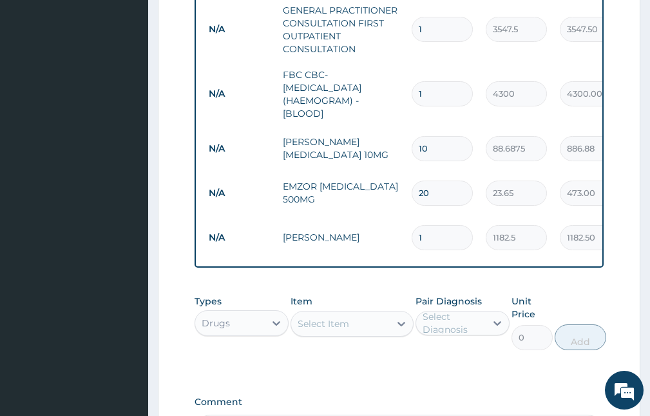
click at [325, 330] on div "Select Item" at bounding box center [324, 323] width 52 height 13
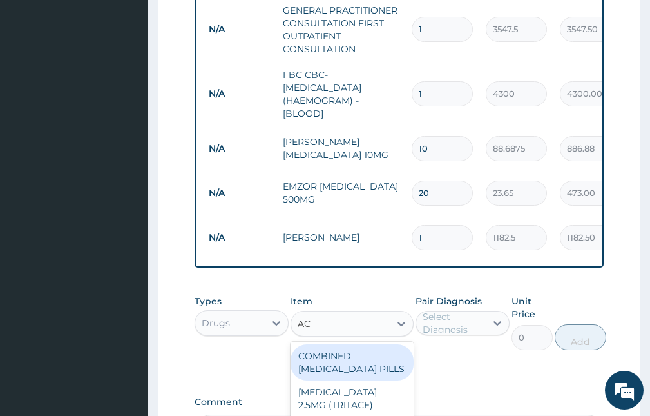
type input "A"
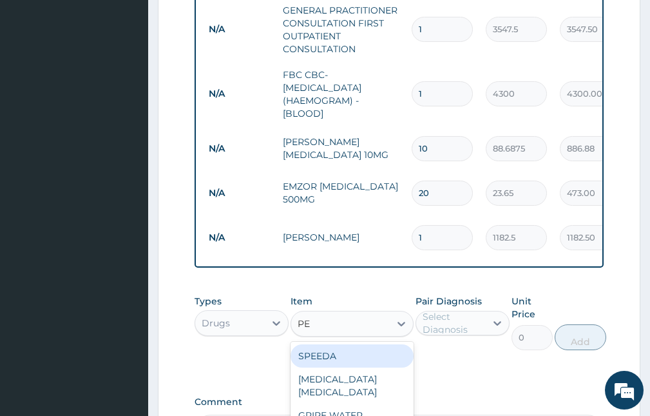
type input "P"
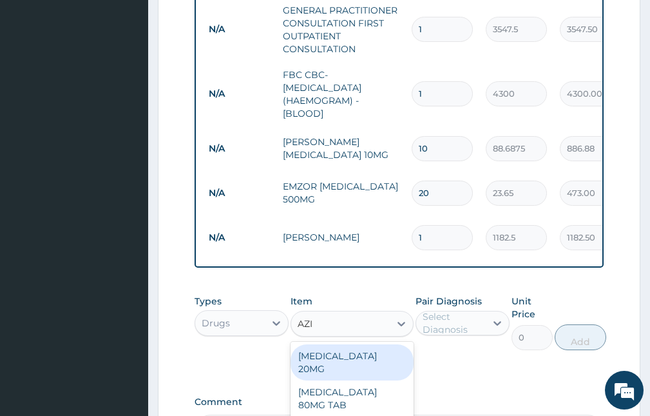
type input "AZIT"
click at [340, 373] on div "AZITHROMYCIN 250MG TABLET" at bounding box center [352, 362] width 122 height 36
type input "177.375"
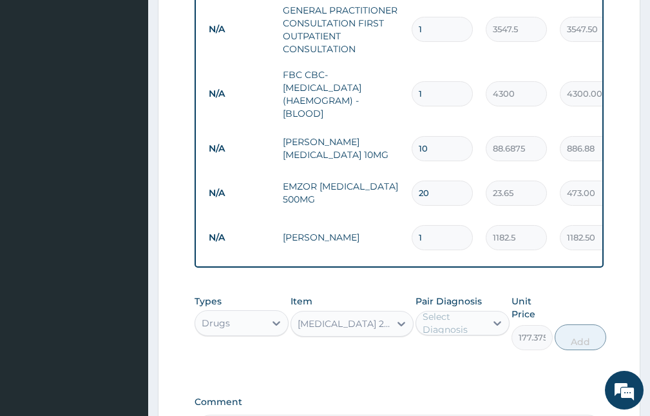
click at [444, 318] on div "Pair Diagnosis Select Diagnosis" at bounding box center [463, 322] width 94 height 55
click at [456, 336] on div "Select Diagnosis" at bounding box center [454, 323] width 62 height 26
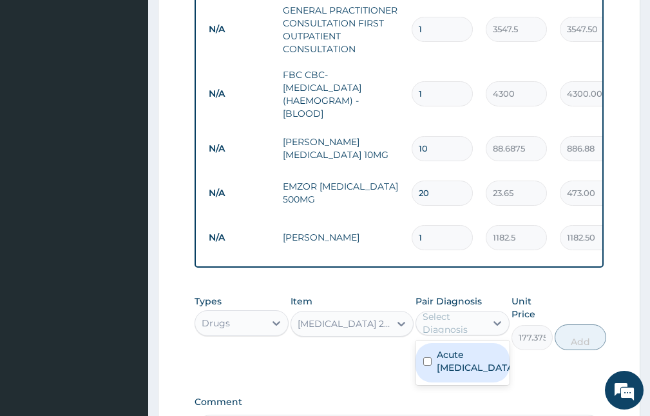
drag, startPoint x: 438, startPoint y: 385, endPoint x: 499, endPoint y: 370, distance: 62.5
click at [456, 374] on label "Acute upper respiratory infection" at bounding box center [476, 361] width 79 height 26
checkbox input "true"
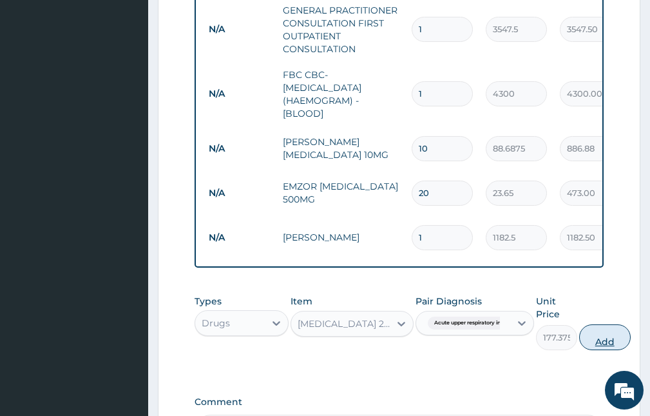
click at [606, 345] on button "Add" at bounding box center [605, 337] width 52 height 26
type input "0"
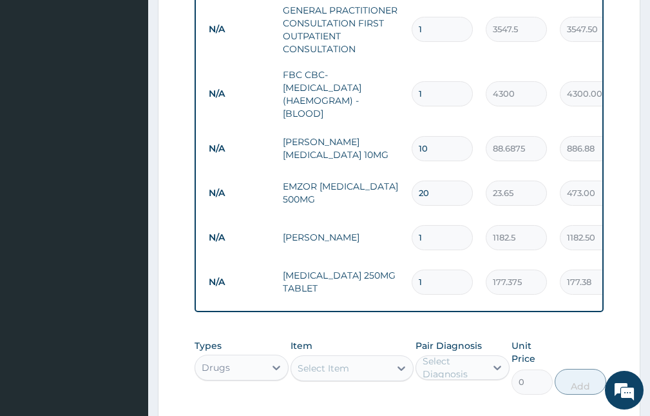
type input "10"
type input "1773.75"
type input "10"
click at [324, 373] on div "Select Item" at bounding box center [324, 368] width 52 height 13
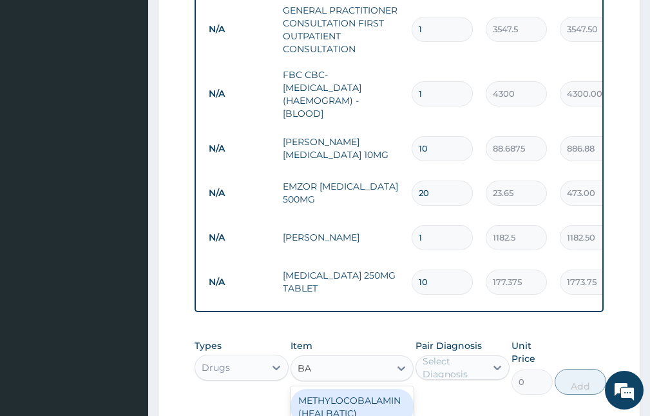
type input "B"
type input "VOL"
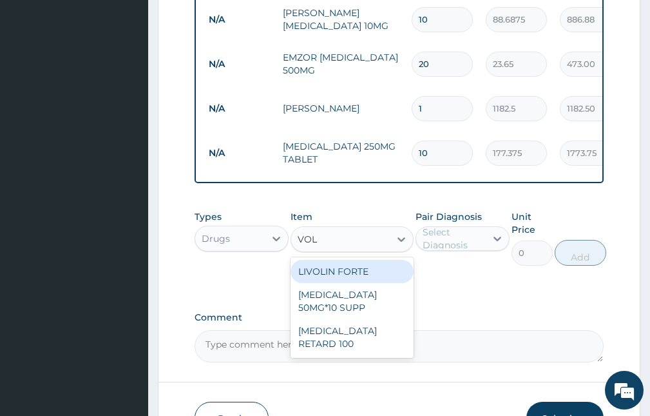
scroll to position [571, 0]
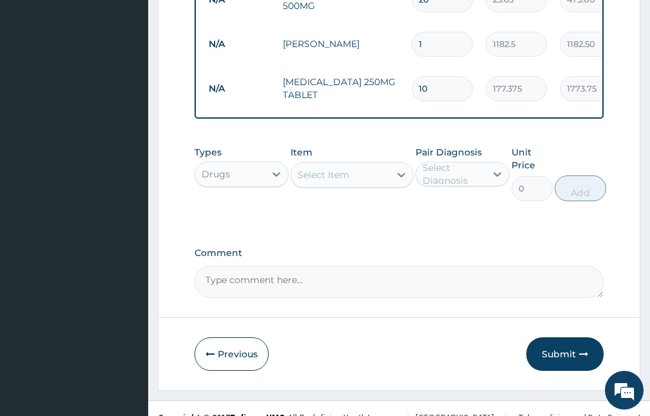
drag, startPoint x: 323, startPoint y: 180, endPoint x: 295, endPoint y: 180, distance: 28.4
click at [295, 180] on div "Select Item" at bounding box center [340, 174] width 98 height 21
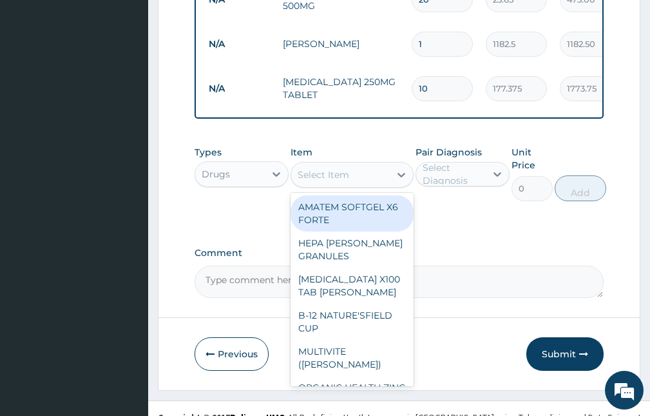
click at [316, 185] on div "Select Item" at bounding box center [340, 174] width 98 height 21
type input "COUGH"
click at [348, 220] on div "NOVALYN COUGH LINCTUS" at bounding box center [352, 213] width 122 height 36
type input "1419"
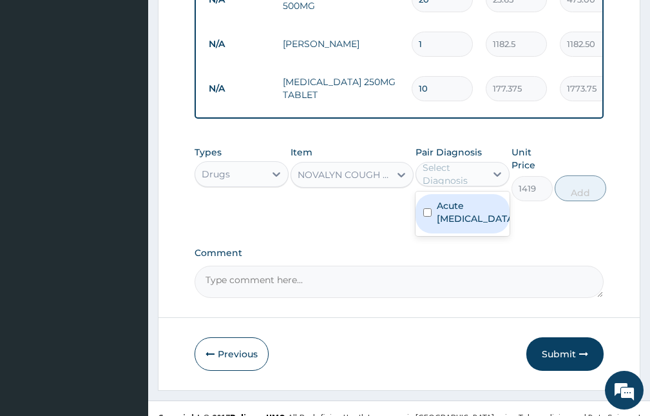
click at [459, 176] on div "Select Diagnosis" at bounding box center [454, 174] width 62 height 26
click at [456, 225] on label "Acute upper respiratory infection" at bounding box center [476, 212] width 79 height 26
checkbox input "true"
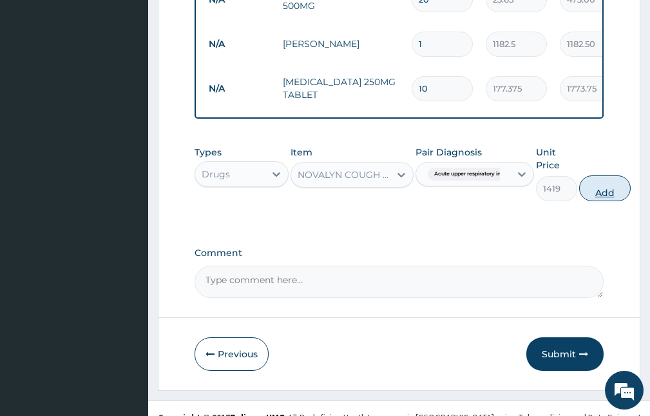
click at [614, 195] on button "Add" at bounding box center [605, 188] width 52 height 26
type input "0"
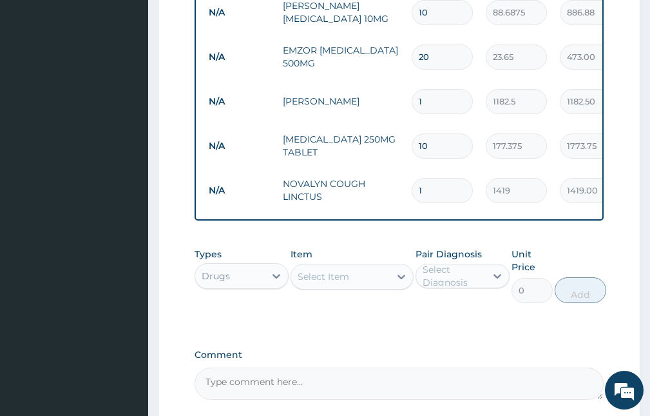
scroll to position [643, 0]
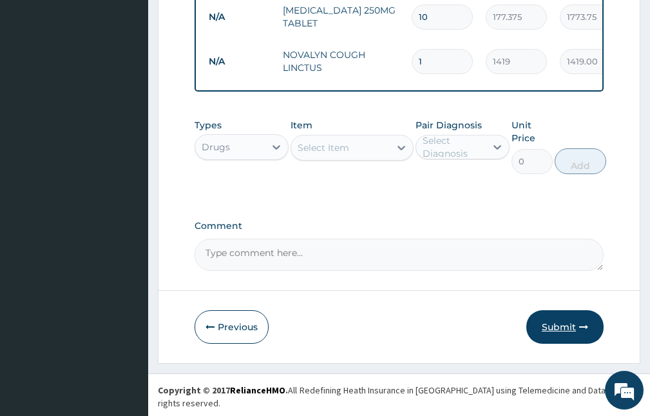
click at [569, 329] on button "Submit" at bounding box center [565, 327] width 77 height 34
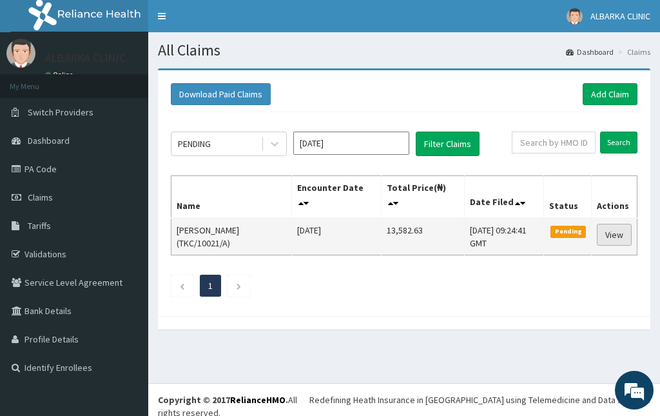
click at [614, 235] on link "View" at bounding box center [614, 235] width 35 height 22
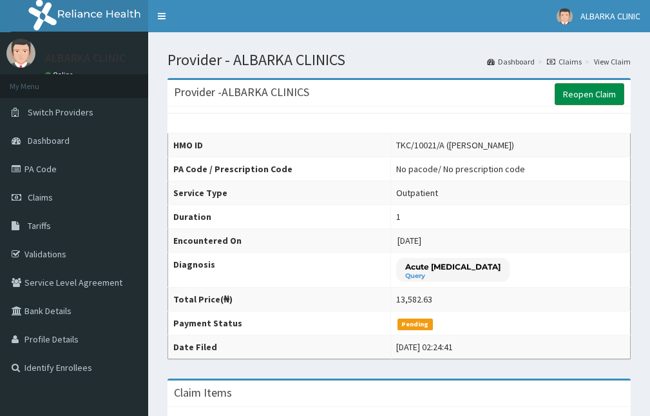
click at [574, 96] on link "Reopen Claim" at bounding box center [590, 94] width 70 height 22
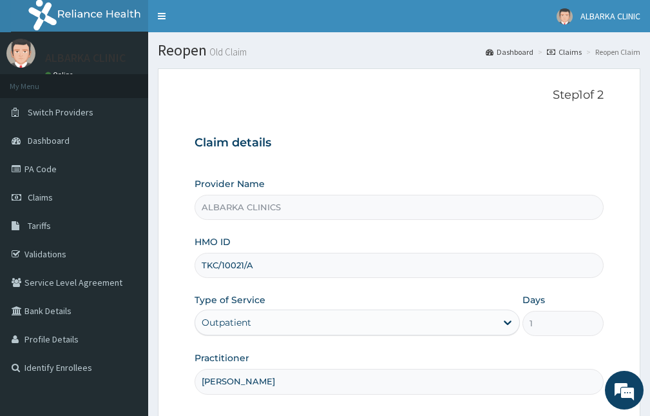
scroll to position [120, 0]
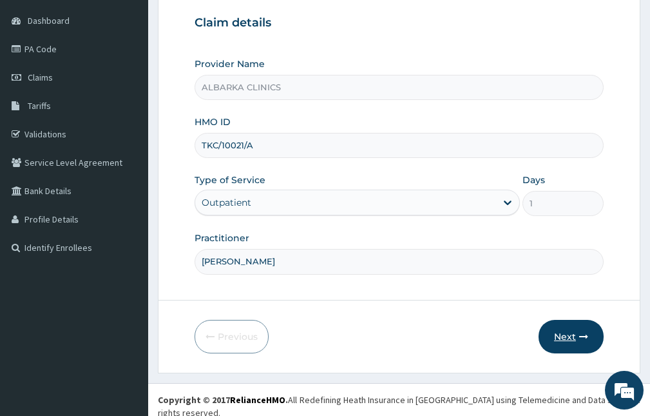
click at [588, 334] on icon "button" at bounding box center [583, 336] width 9 height 9
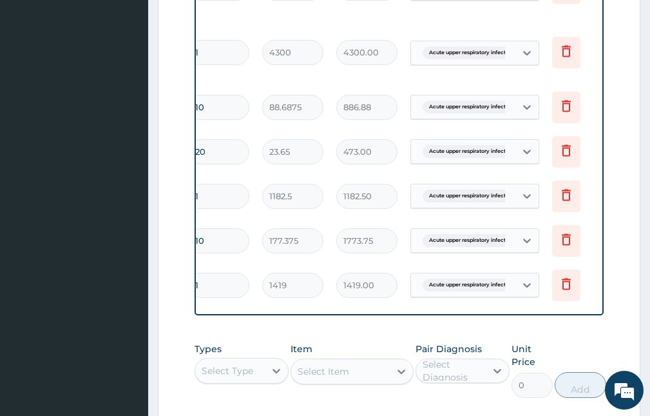
scroll to position [0, 238]
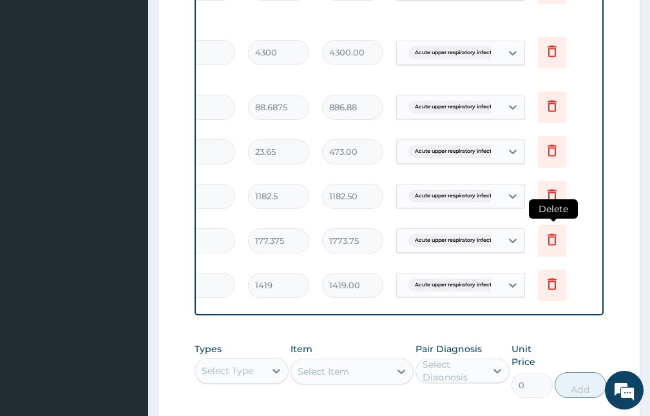
click at [554, 237] on icon at bounding box center [552, 239] width 9 height 12
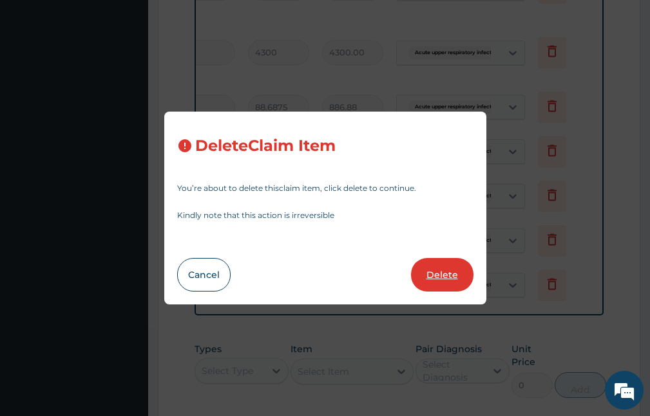
click at [461, 269] on button "Delete" at bounding box center [442, 275] width 63 height 34
type input "1"
type input "1419"
type input "1419.00"
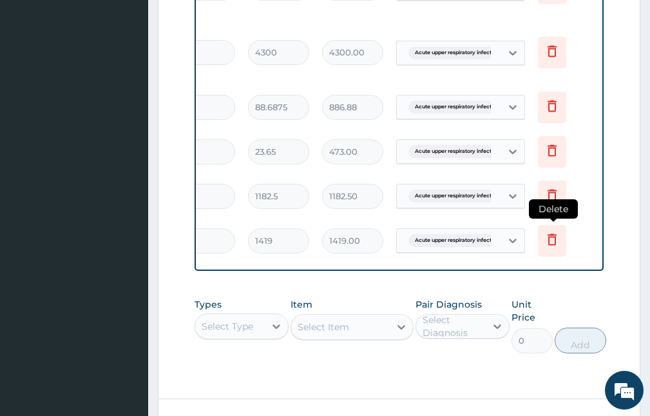
click at [545, 238] on icon at bounding box center [552, 238] width 15 height 15
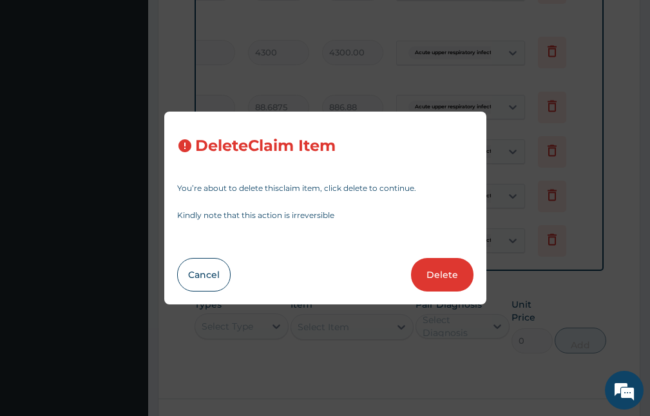
click at [443, 277] on button "Delete" at bounding box center [442, 275] width 63 height 34
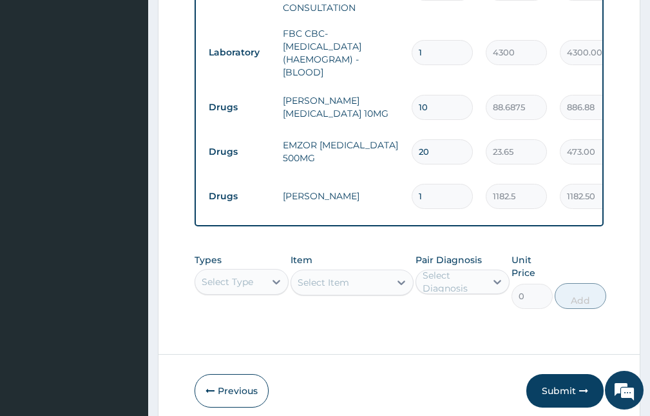
scroll to position [635, 0]
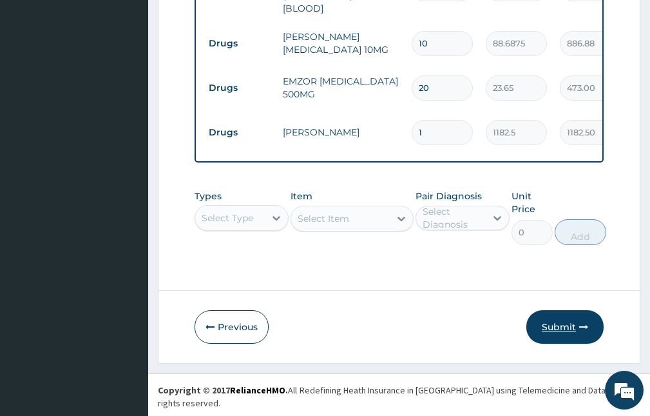
click at [552, 331] on button "Submit" at bounding box center [565, 327] width 77 height 34
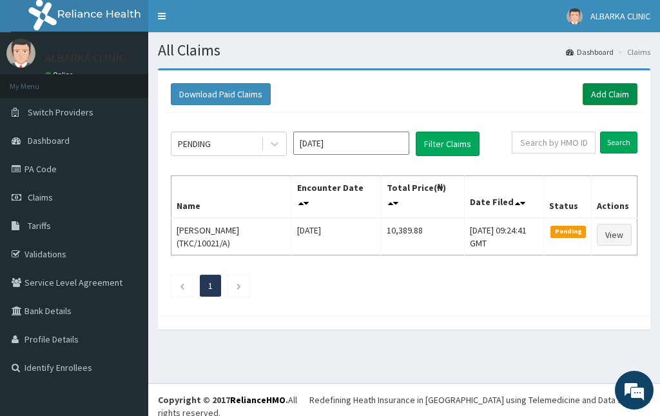
click at [597, 90] on link "Add Claim" at bounding box center [610, 94] width 55 height 22
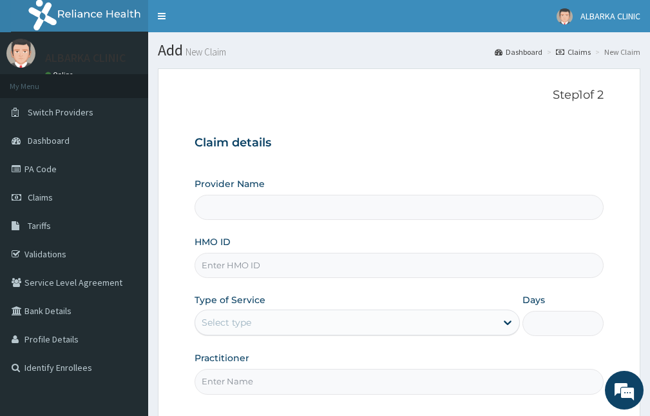
type input "ALBARKA CLINICS"
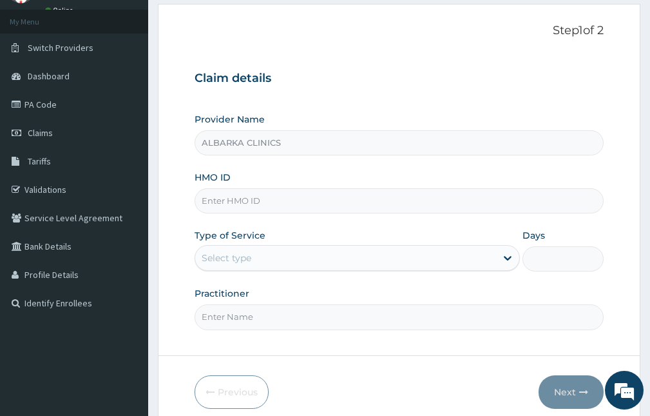
scroll to position [120, 0]
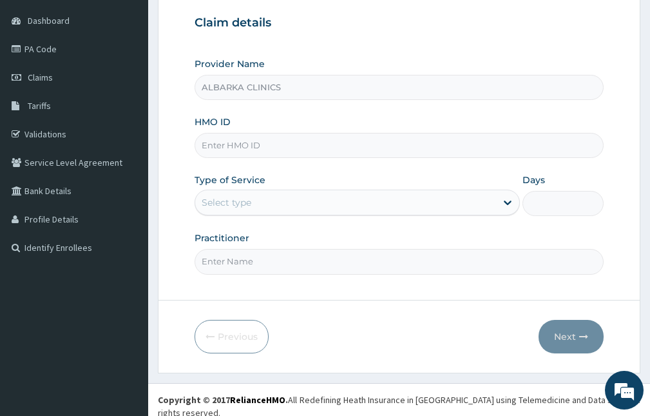
click at [272, 139] on input "HMO ID" at bounding box center [399, 145] width 409 height 25
type input "TKC/10001/C"
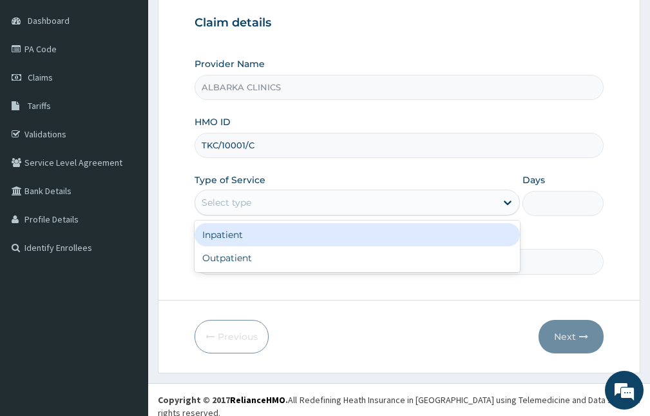
drag, startPoint x: 289, startPoint y: 191, endPoint x: 281, endPoint y: 199, distance: 10.9
click at [287, 191] on div "Select type" at bounding box center [357, 202] width 325 height 26
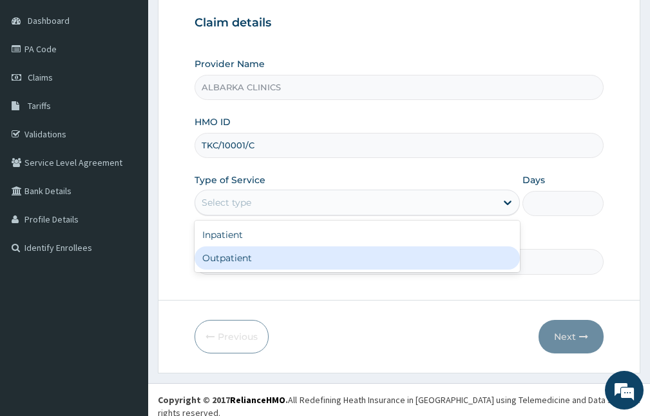
click at [248, 266] on div "Outpatient" at bounding box center [357, 257] width 325 height 23
type input "1"
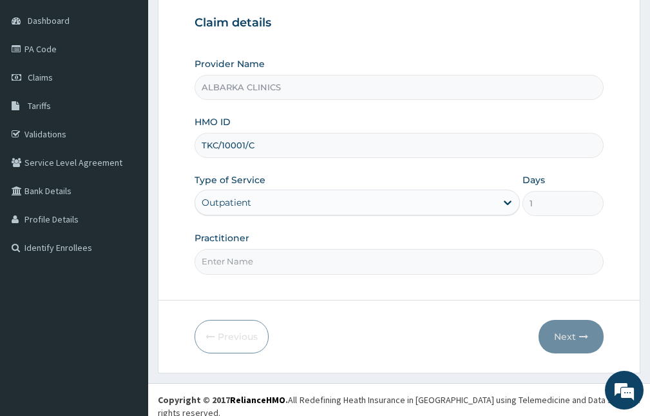
click at [240, 248] on div "Practitioner" at bounding box center [399, 252] width 409 height 43
type input "[PERSON_NAME]"
click at [556, 336] on button "Next" at bounding box center [571, 337] width 65 height 34
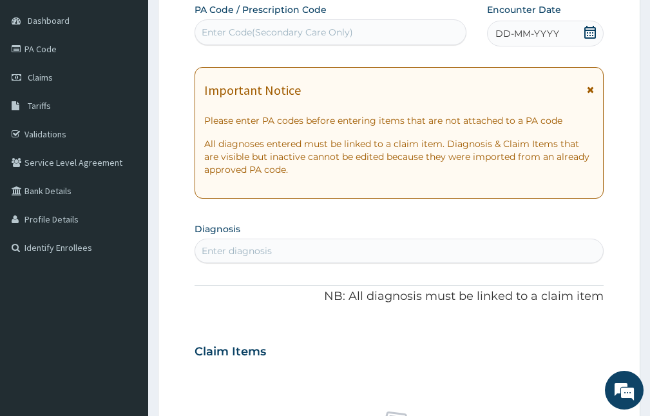
click at [598, 36] on div "DD-MM-YYYY" at bounding box center [545, 34] width 117 height 26
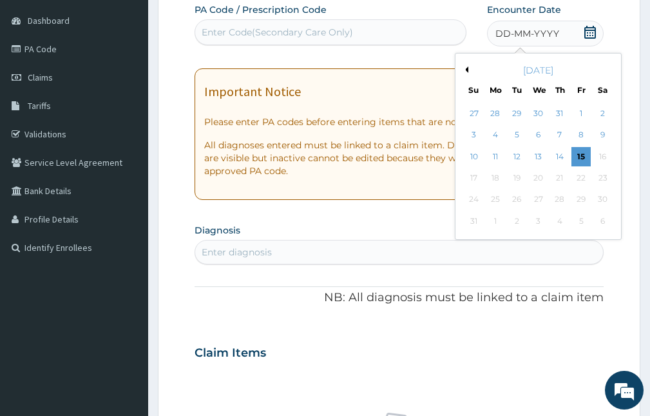
click at [590, 34] on icon at bounding box center [590, 32] width 13 height 13
click at [556, 156] on div "14" at bounding box center [559, 156] width 19 height 19
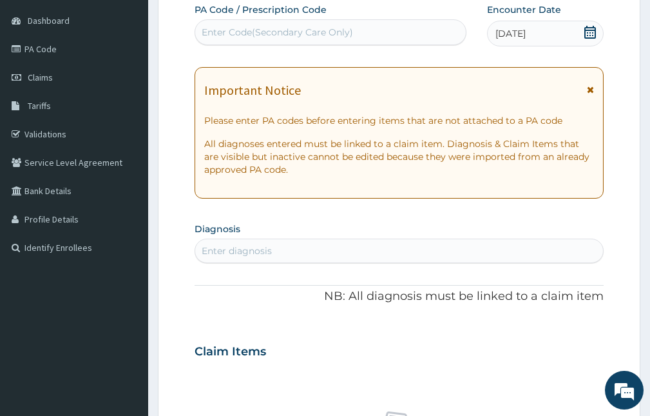
drag, startPoint x: 275, startPoint y: 252, endPoint x: 268, endPoint y: 261, distance: 11.5
click at [274, 252] on div "Enter diagnosis" at bounding box center [399, 250] width 408 height 21
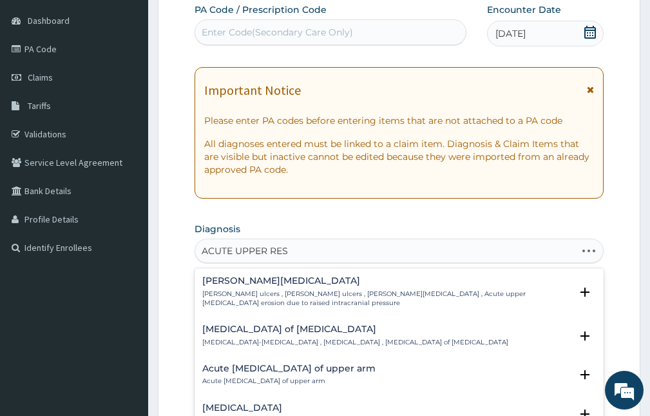
type input "ACUTE UPPER RESP"
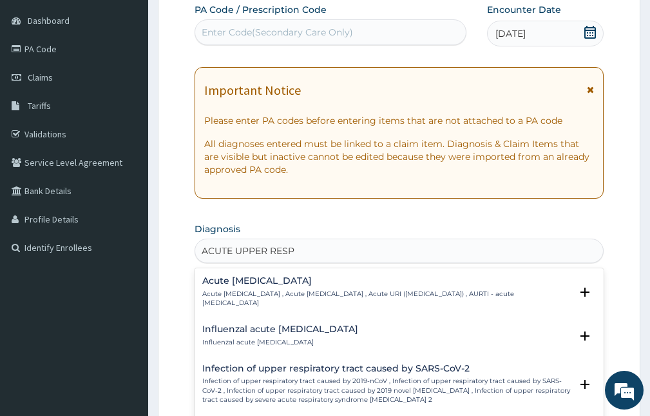
click at [269, 276] on h4 "Acute [MEDICAL_DATA]" at bounding box center [386, 281] width 369 height 10
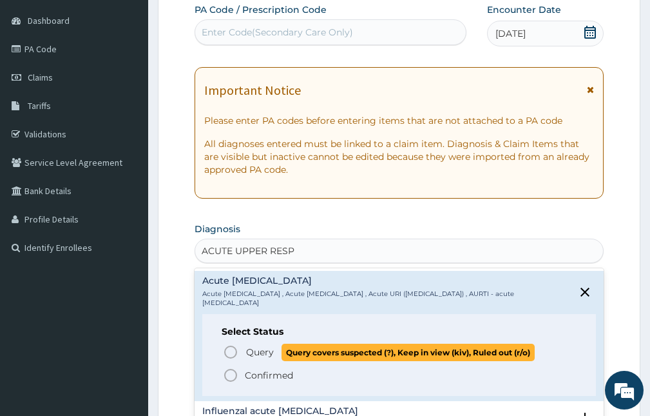
click at [266, 356] on span "Query" at bounding box center [260, 351] width 28 height 13
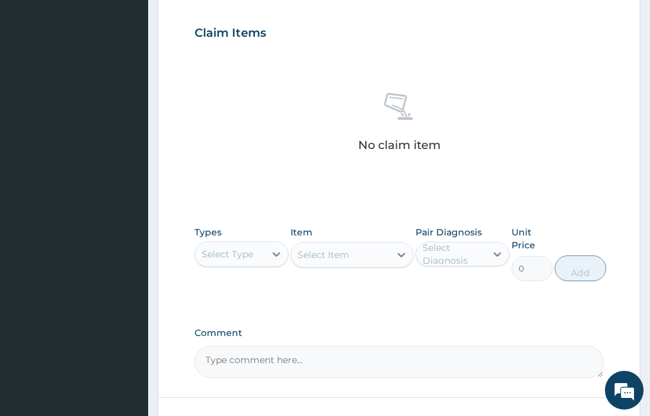
scroll to position [507, 0]
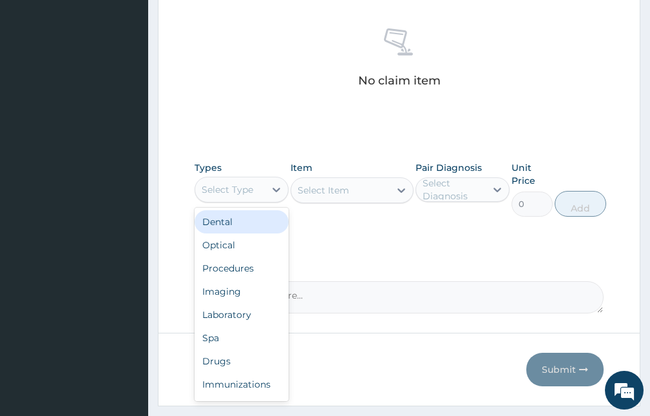
drag, startPoint x: 251, startPoint y: 180, endPoint x: 249, endPoint y: 195, distance: 14.9
click at [249, 182] on div "Select Type" at bounding box center [230, 189] width 70 height 21
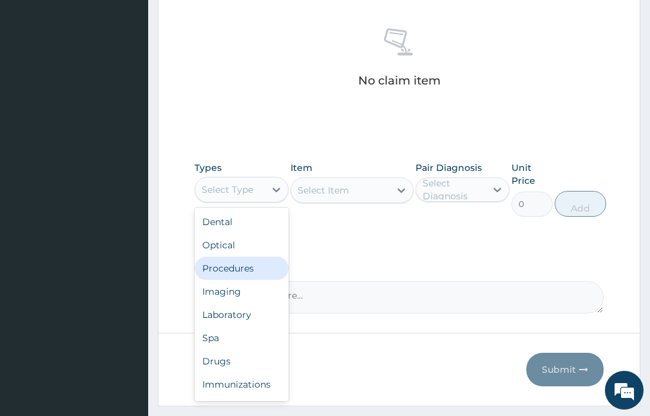
click at [238, 267] on div "Procedures" at bounding box center [242, 267] width 94 height 23
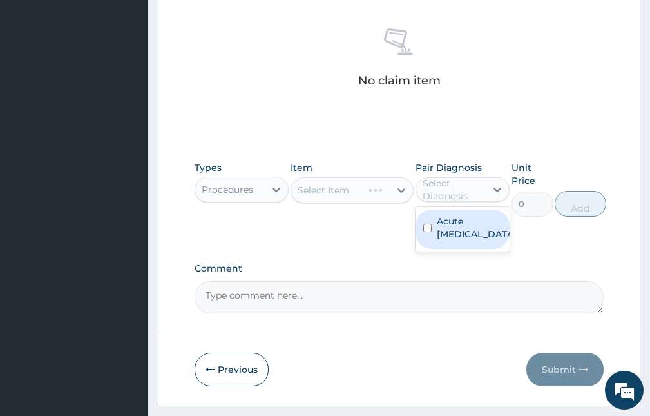
drag, startPoint x: 443, startPoint y: 178, endPoint x: 443, endPoint y: 204, distance: 25.8
click at [443, 202] on div "Pair Diagnosis option Acute upper respiratory infection focused, 1 of 1. 1 resu…" at bounding box center [463, 188] width 94 height 55
click at [449, 232] on label "Acute upper respiratory infection" at bounding box center [476, 228] width 79 height 26
checkbox input "true"
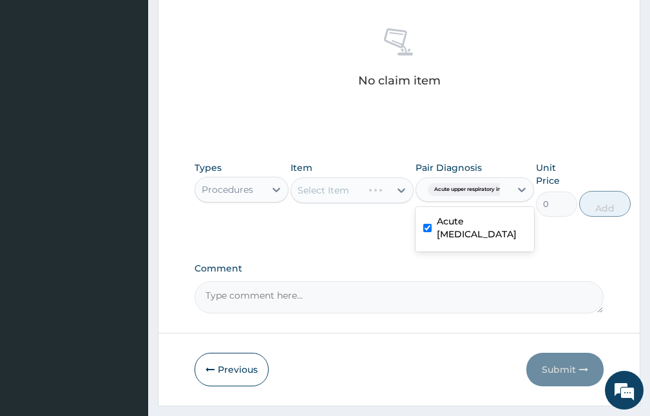
click at [365, 192] on div "Select Item" at bounding box center [352, 190] width 122 height 26
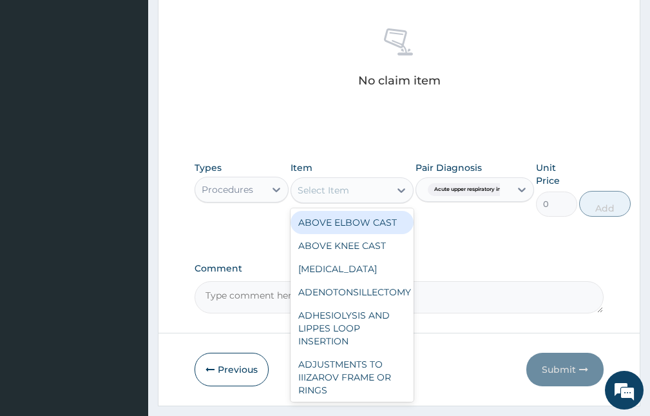
click at [365, 192] on div "Select Item" at bounding box center [340, 190] width 98 height 21
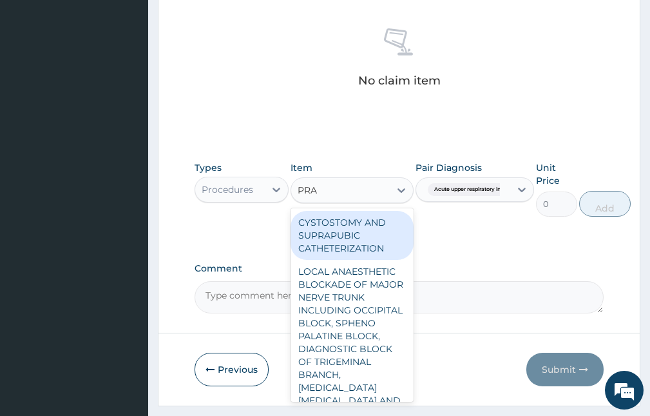
type input "PRAC"
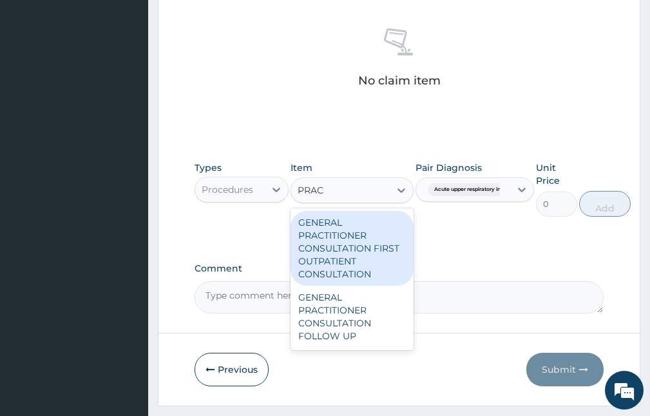
click at [367, 232] on div "GENERAL PRACTITIONER CONSULTATION FIRST OUTPATIENT CONSULTATION" at bounding box center [352, 248] width 122 height 75
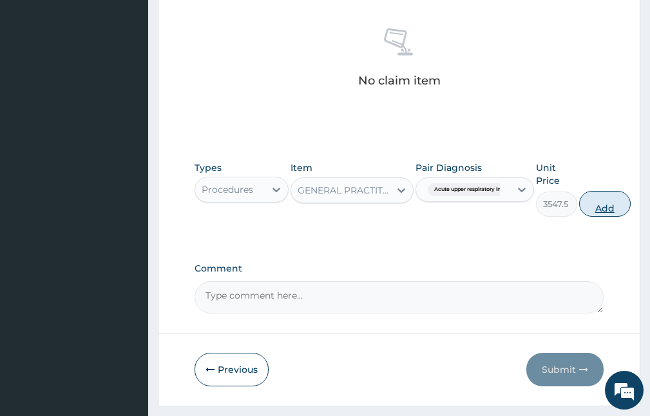
click at [606, 206] on button "Add" at bounding box center [605, 204] width 52 height 26
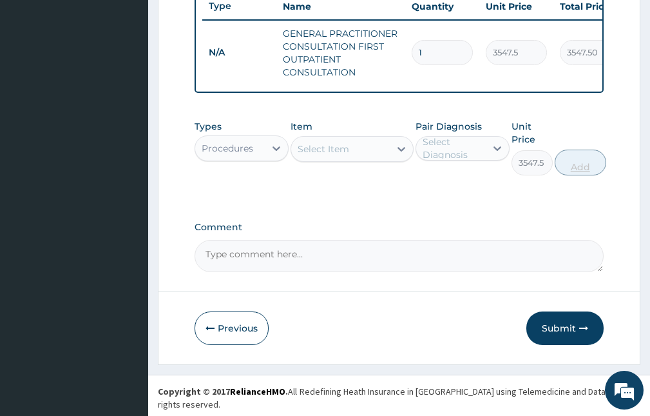
type input "0"
click at [353, 159] on div "Select Item" at bounding box center [340, 149] width 98 height 21
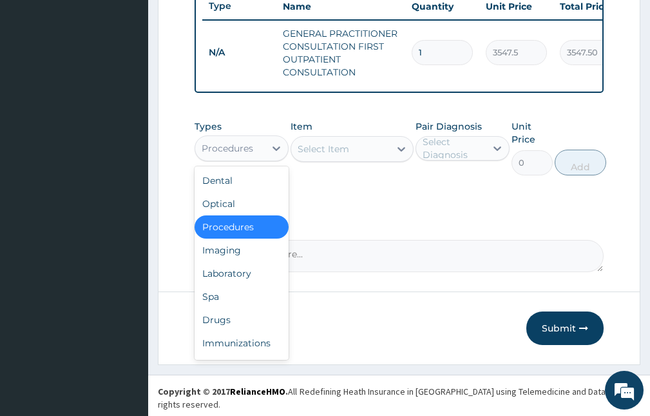
drag, startPoint x: 238, startPoint y: 153, endPoint x: 235, endPoint y: 191, distance: 38.8
click at [238, 153] on div "Procedures" at bounding box center [228, 148] width 52 height 13
click at [229, 282] on div "Laboratory" at bounding box center [242, 273] width 94 height 23
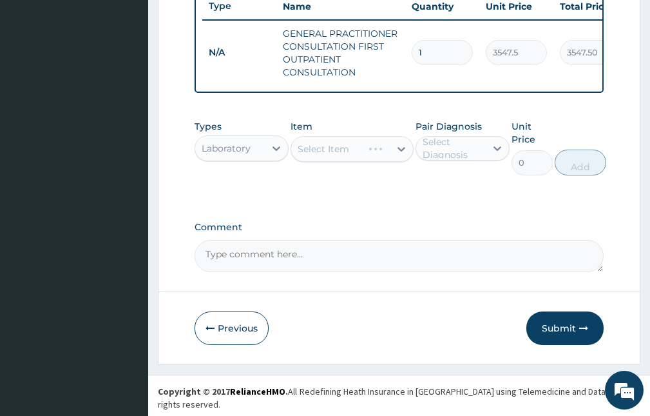
click at [329, 152] on div "Select Item" at bounding box center [352, 149] width 122 height 26
click at [425, 157] on div "Select Diagnosis" at bounding box center [454, 148] width 62 height 26
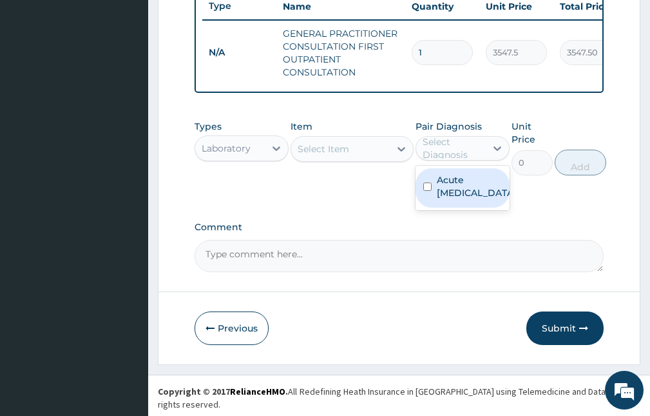
click at [433, 208] on div "Acute upper respiratory infection" at bounding box center [463, 187] width 94 height 39
checkbox input "true"
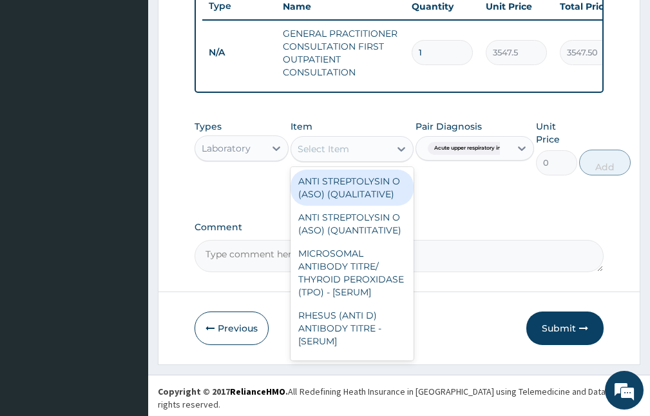
click at [356, 159] on div "Select Item" at bounding box center [340, 149] width 98 height 21
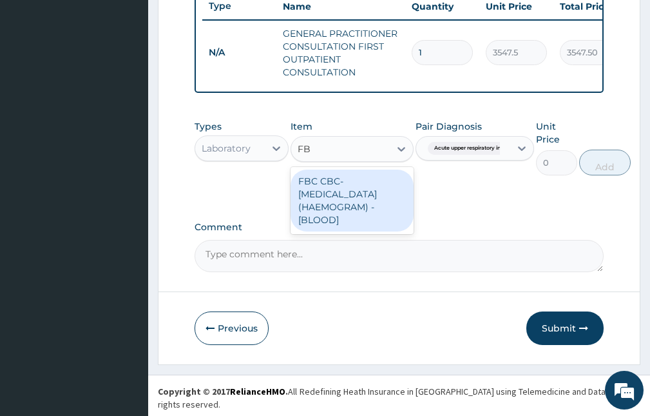
type input "FBC"
click at [355, 200] on div "FBC CBC-COMPLETE BLOOD COUNT (HAEMOGRAM) - [BLOOD]" at bounding box center [352, 200] width 122 height 62
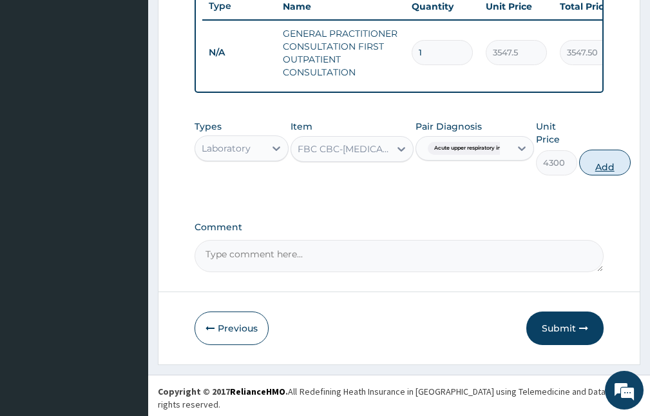
click at [614, 168] on button "Add" at bounding box center [605, 163] width 52 height 26
type input "0"
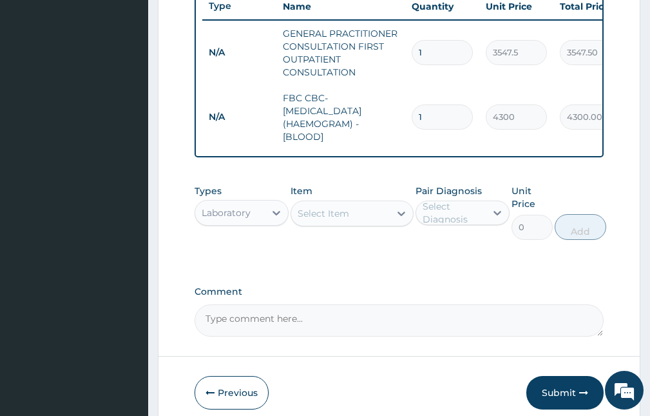
drag, startPoint x: 252, startPoint y: 227, endPoint x: 249, endPoint y: 237, distance: 10.2
click at [249, 237] on div "Types Laboratory" at bounding box center [242, 211] width 94 height 55
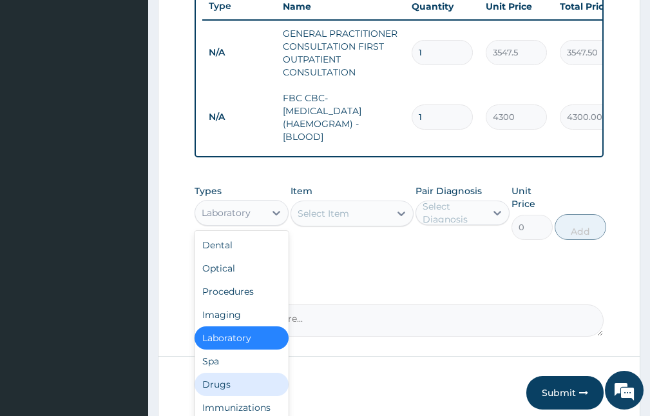
click at [226, 392] on div "Drugs" at bounding box center [242, 383] width 94 height 23
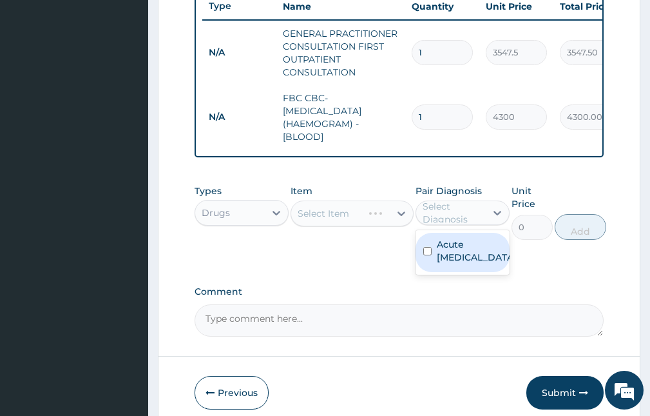
click at [441, 222] on div "Select Diagnosis" at bounding box center [454, 213] width 62 height 26
click at [434, 265] on div "Acute upper respiratory infection" at bounding box center [463, 252] width 94 height 39
checkbox input "true"
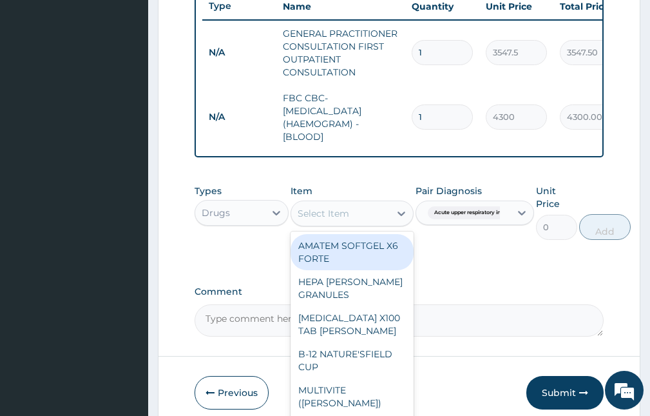
click at [354, 220] on div "Select Item" at bounding box center [340, 213] width 98 height 21
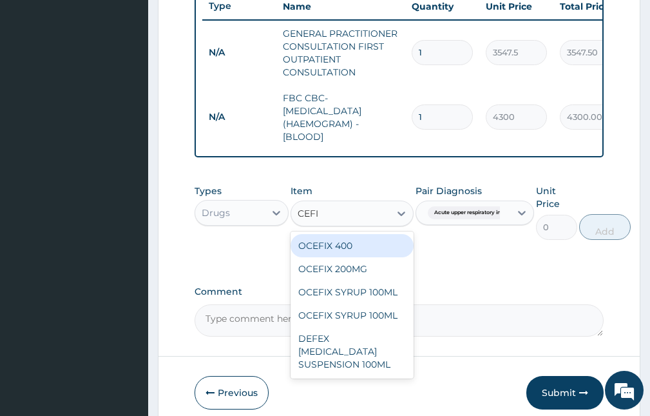
type input "CEFIX"
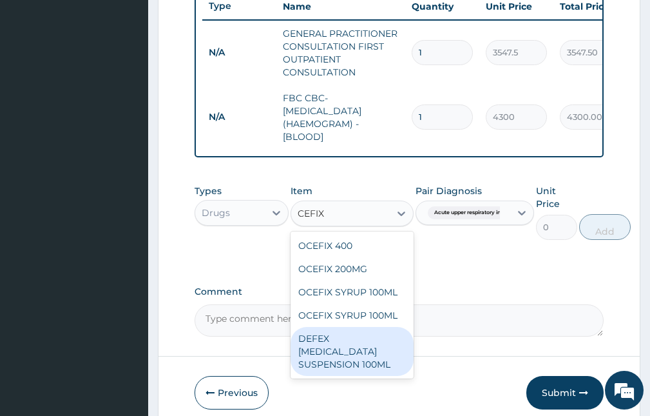
click at [364, 353] on div "DEFEX CEFIXIME SUSPENSION 100ML" at bounding box center [352, 351] width 122 height 49
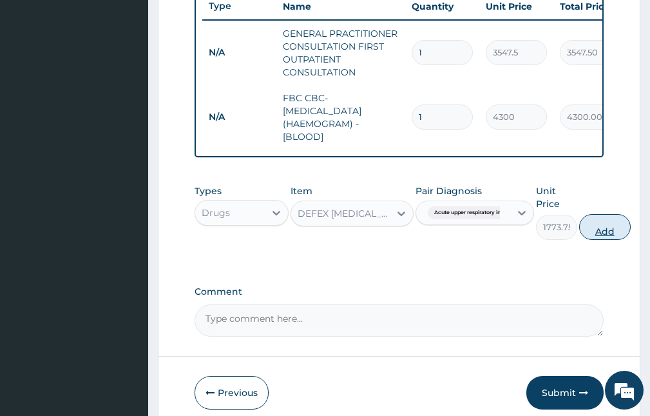
click at [596, 234] on button "Add" at bounding box center [605, 227] width 52 height 26
type input "0"
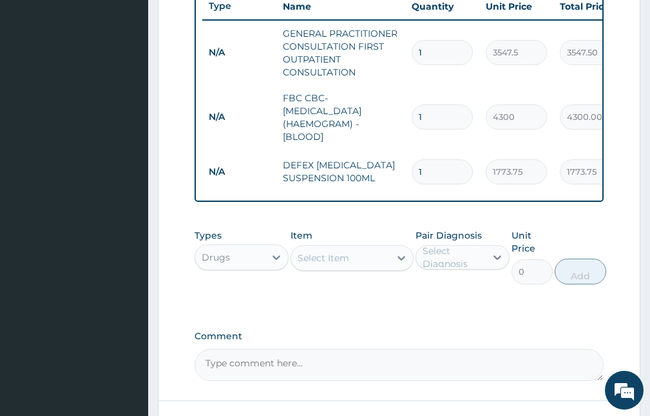
click at [347, 268] on div "Select Item" at bounding box center [340, 257] width 98 height 21
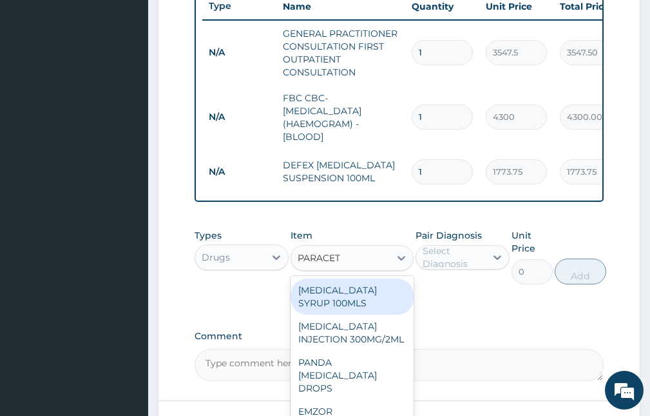
type input "PARACETA"
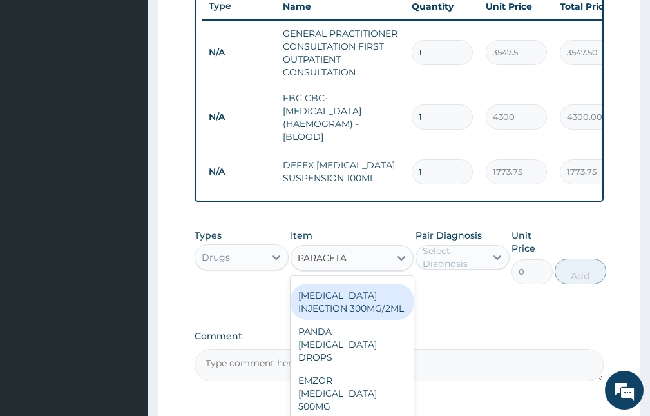
scroll to position [0, 0]
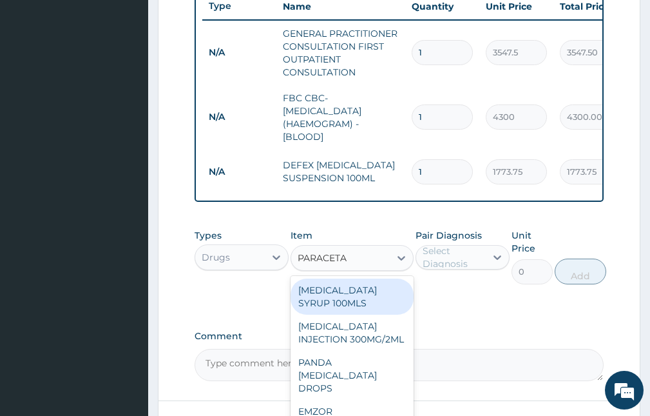
click at [369, 302] on div "PARACETAMOL SYRUP 100MLS" at bounding box center [352, 296] width 122 height 36
type input "709.5"
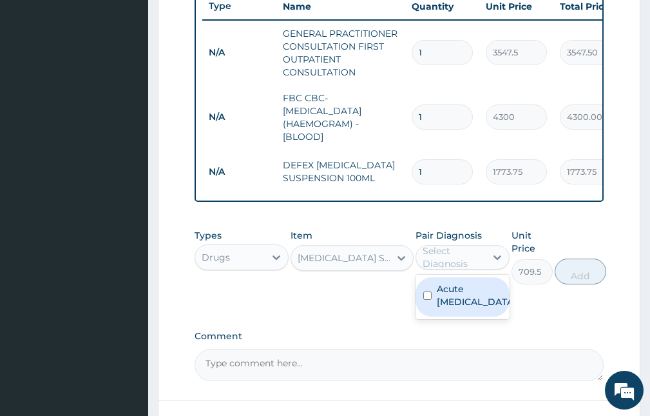
drag, startPoint x: 459, startPoint y: 258, endPoint x: 446, endPoint y: 278, distance: 24.1
click at [459, 257] on div "Select Diagnosis" at bounding box center [454, 257] width 62 height 26
click at [440, 308] on label "Acute upper respiratory infection" at bounding box center [476, 295] width 79 height 26
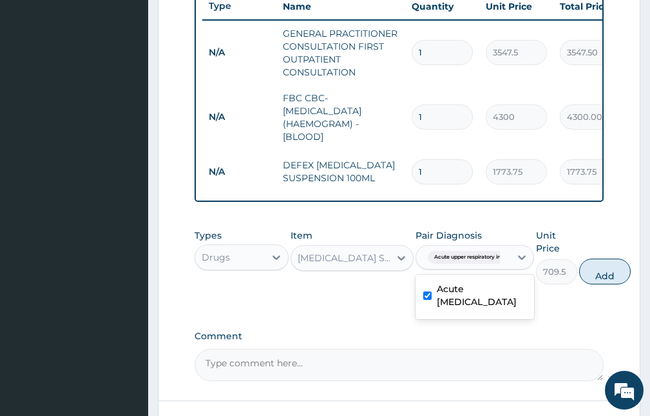
checkbox input "true"
click at [607, 278] on button "Add" at bounding box center [605, 271] width 52 height 26
type input "0"
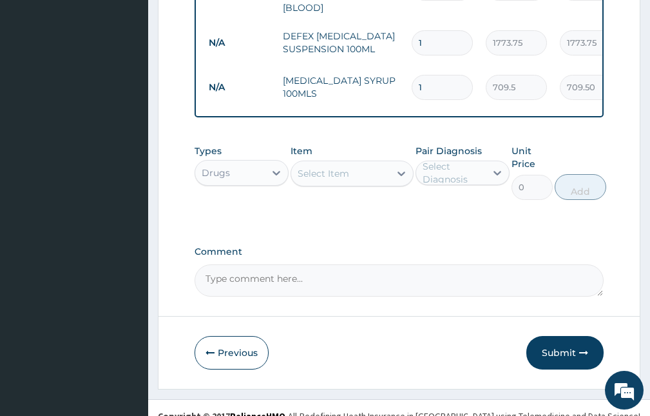
scroll to position [661, 0]
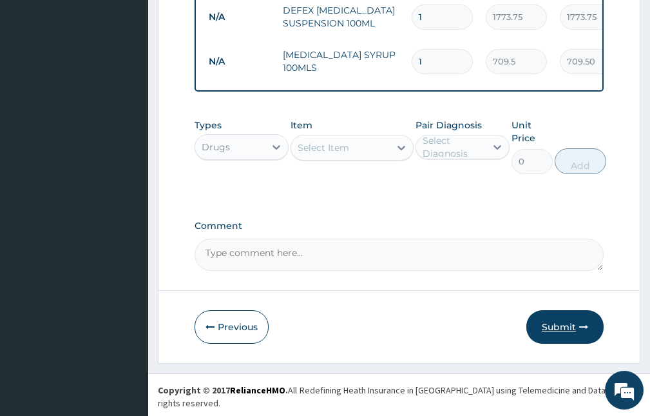
click at [556, 336] on button "Submit" at bounding box center [565, 327] width 77 height 34
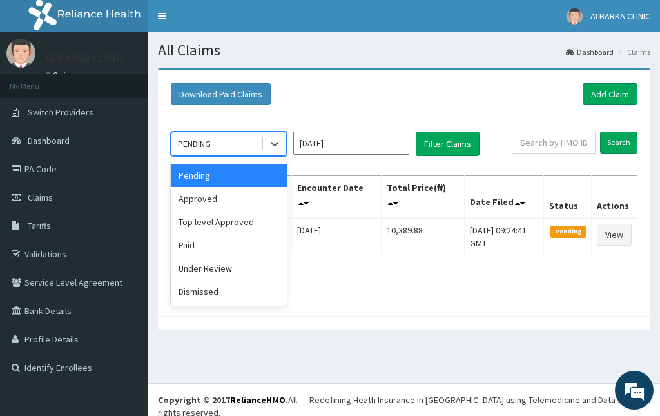
click at [255, 145] on div "PENDING" at bounding box center [216, 143] width 90 height 21
click at [209, 212] on div "Top level Approved" at bounding box center [229, 221] width 116 height 23
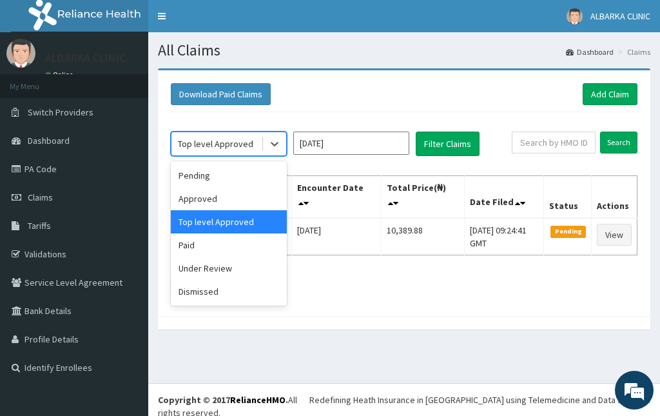
click at [242, 144] on div "Top level Approved" at bounding box center [215, 143] width 75 height 13
click at [220, 206] on div "Approved" at bounding box center [229, 198] width 116 height 23
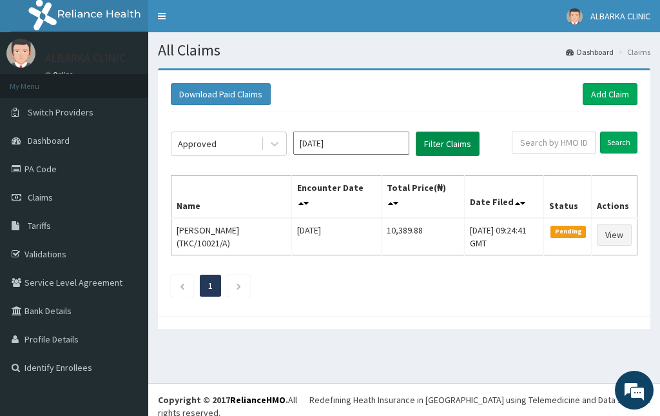
click at [436, 147] on button "Filter Claims" at bounding box center [448, 143] width 64 height 24
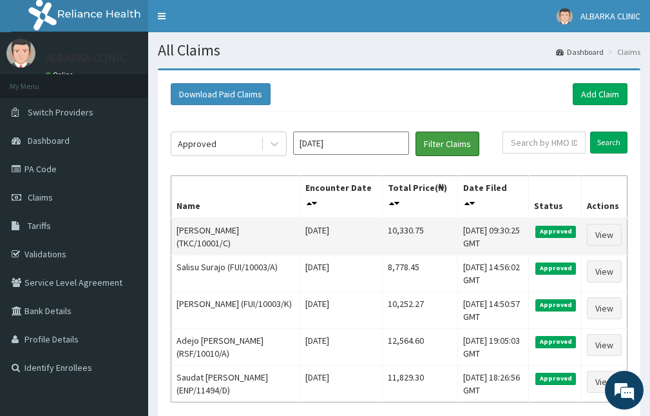
scroll to position [26, 0]
